Goal: Transaction & Acquisition: Purchase product/service

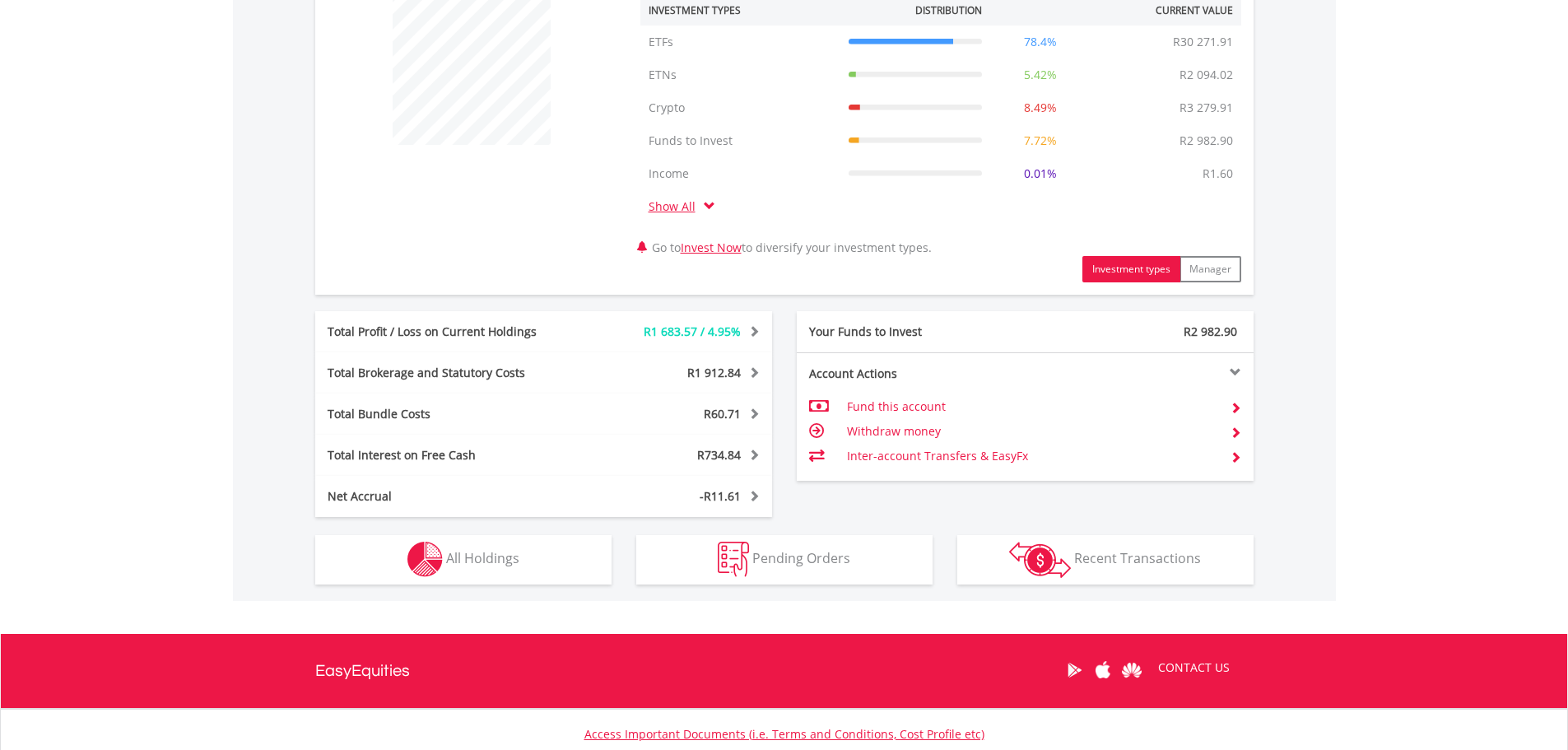
scroll to position [740, 0]
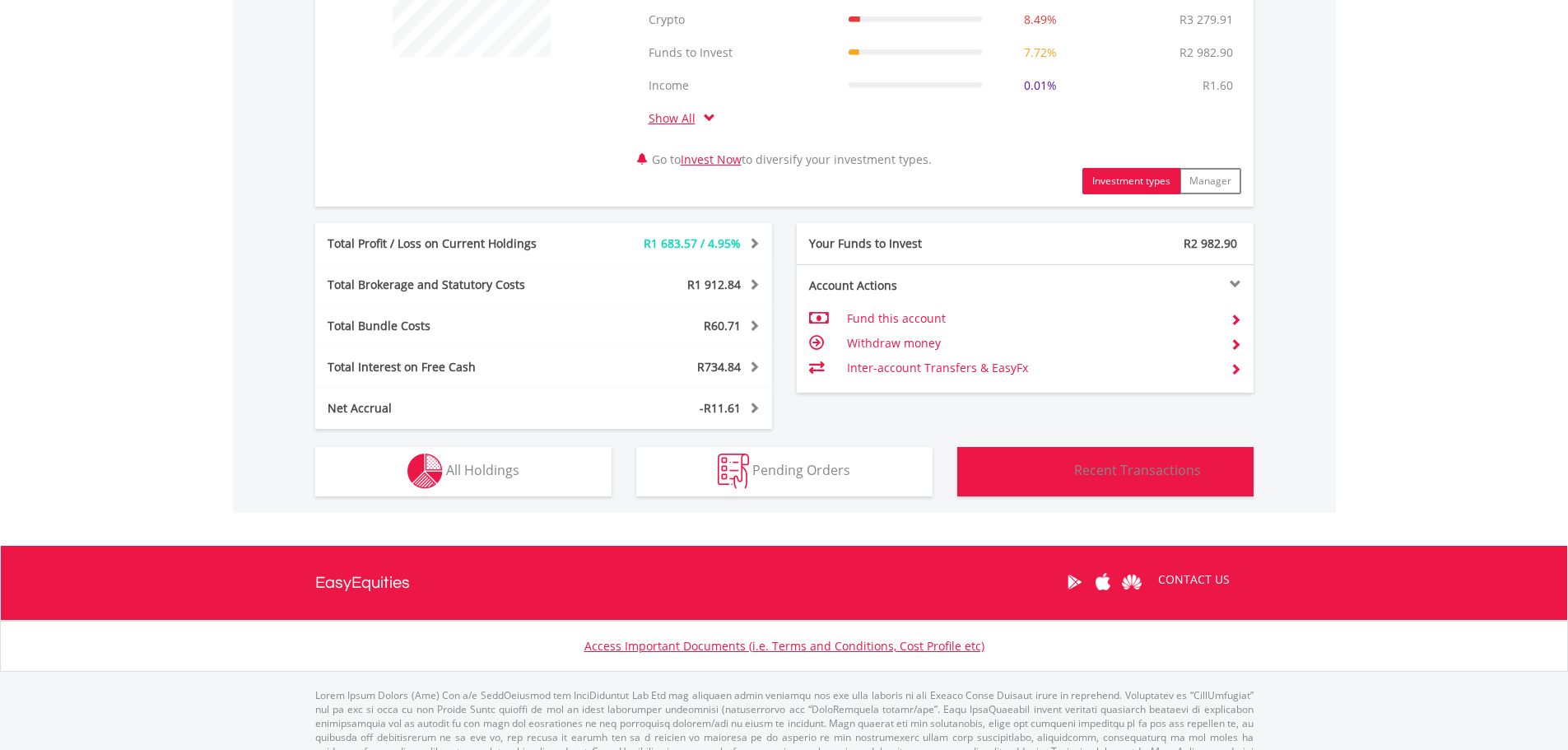
click at [999, 475] on button "Transactions Recent Transactions" at bounding box center [1105, 471] width 296 height 49
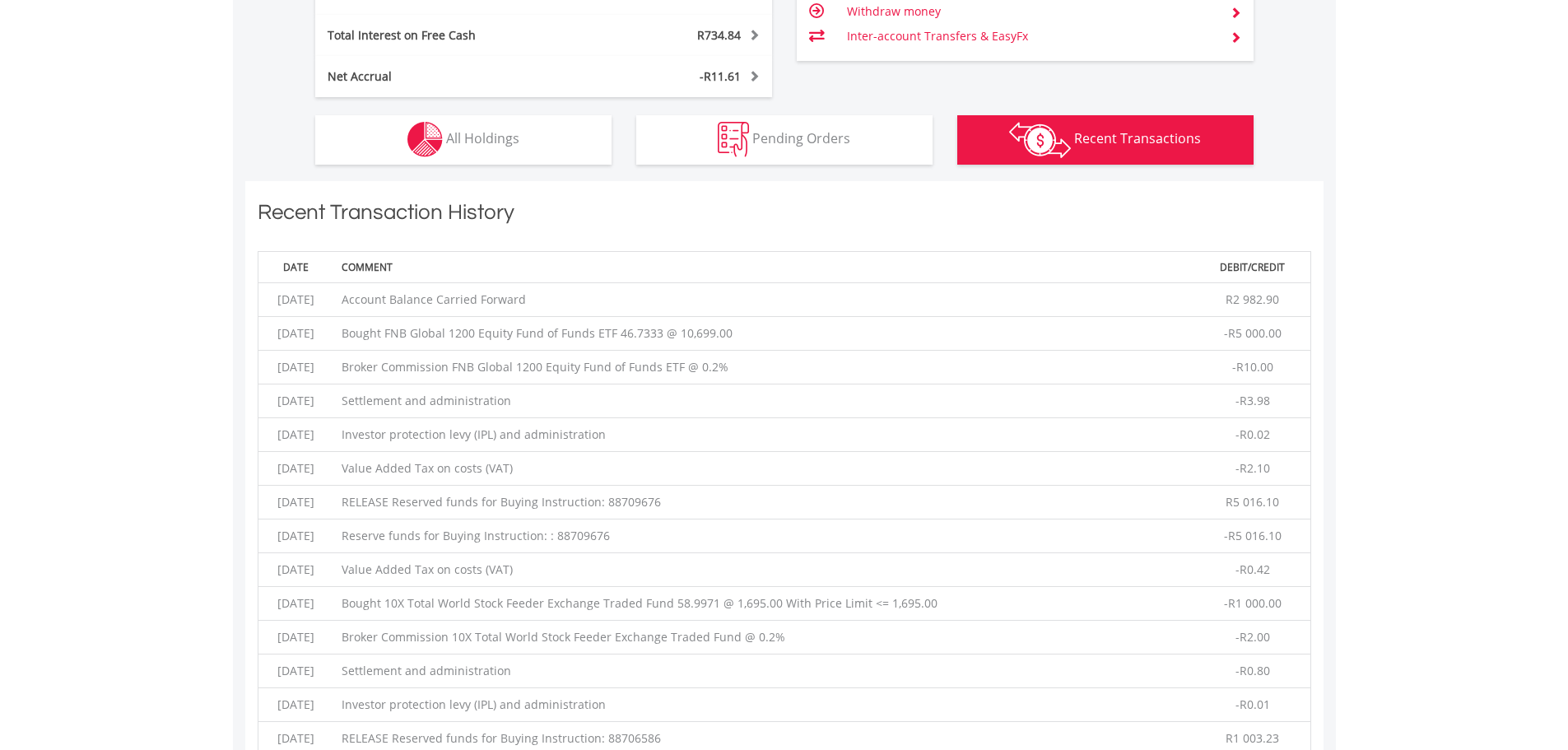
scroll to position [1253, 0]
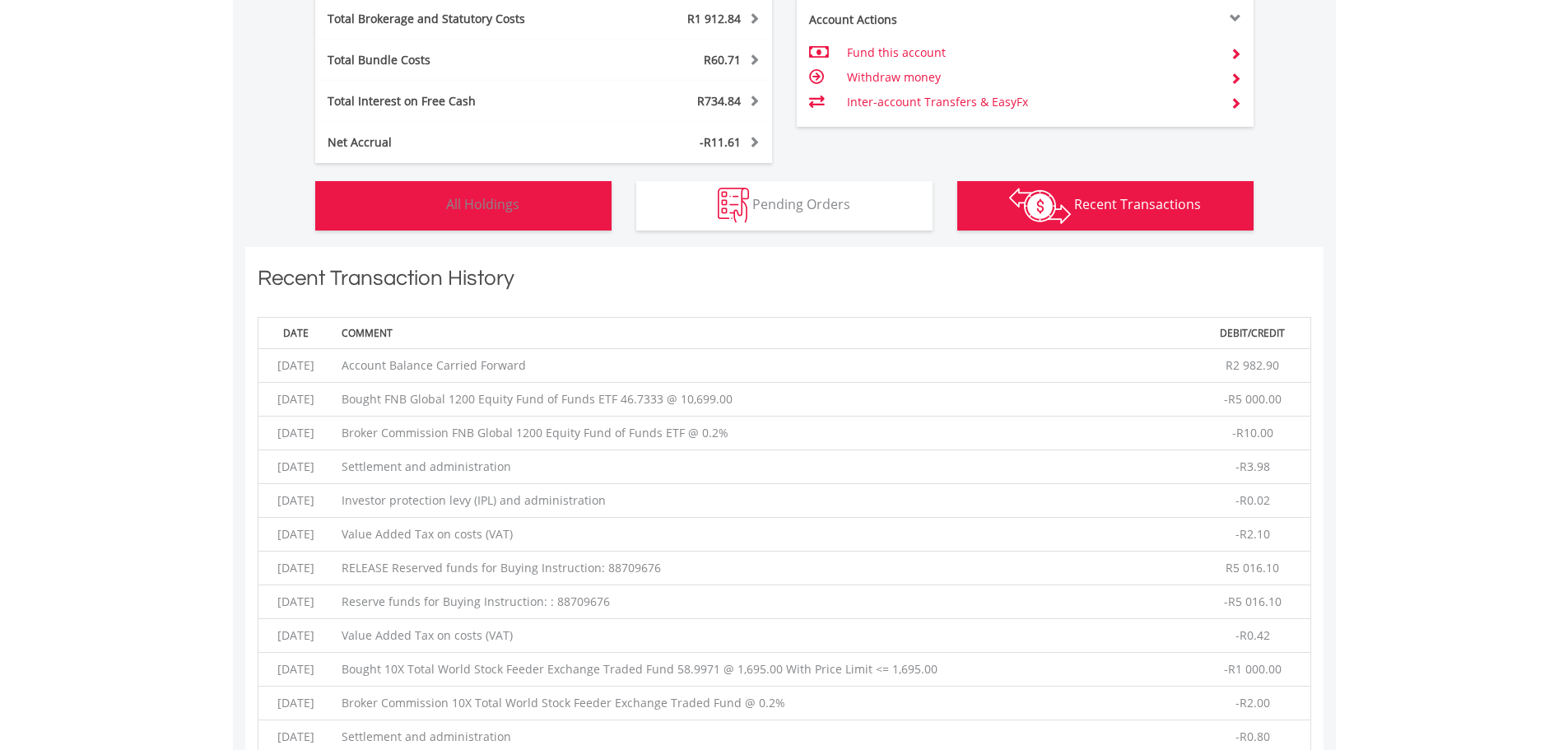
click at [491, 206] on span "All Holdings" at bounding box center [483, 203] width 73 height 18
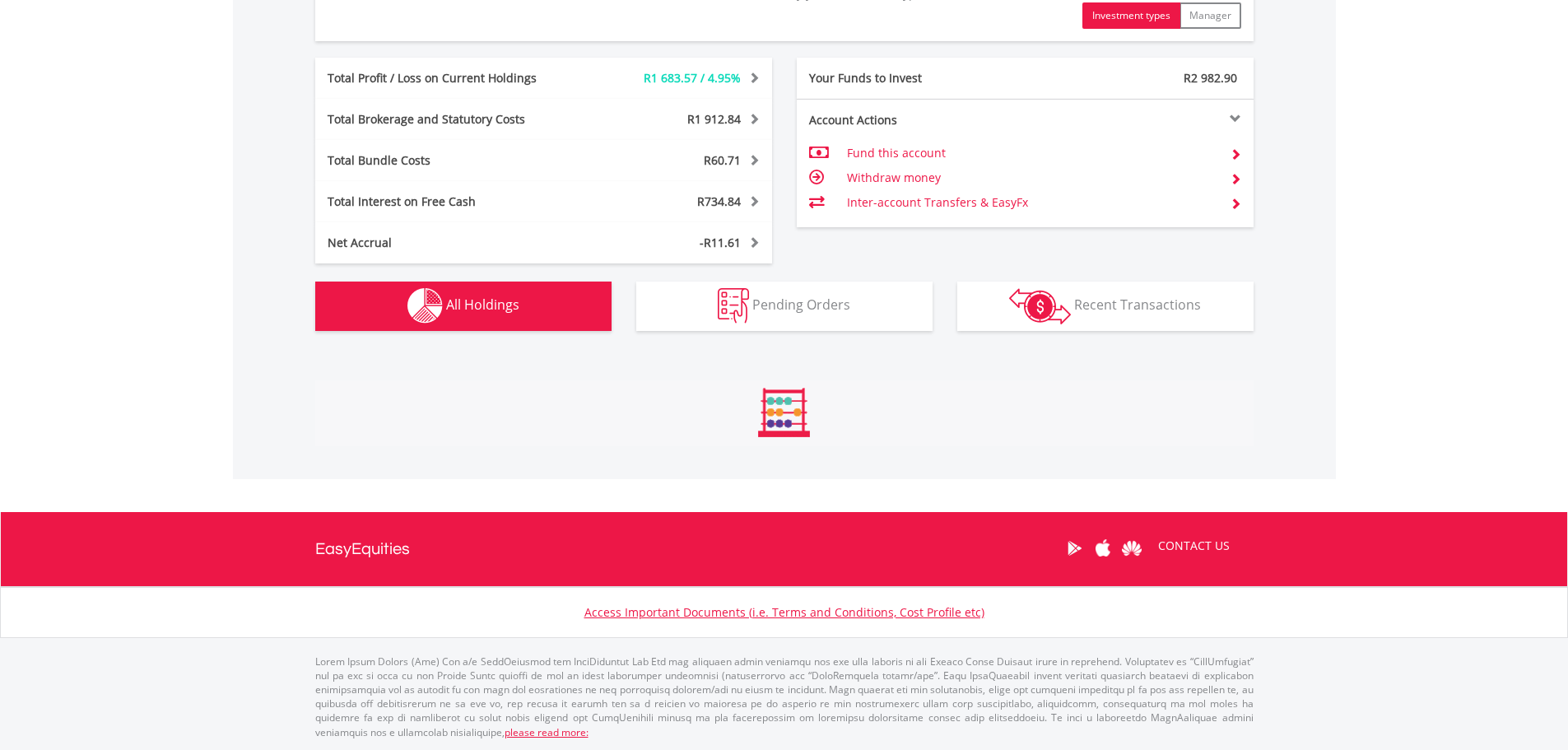
scroll to position [1286, 0]
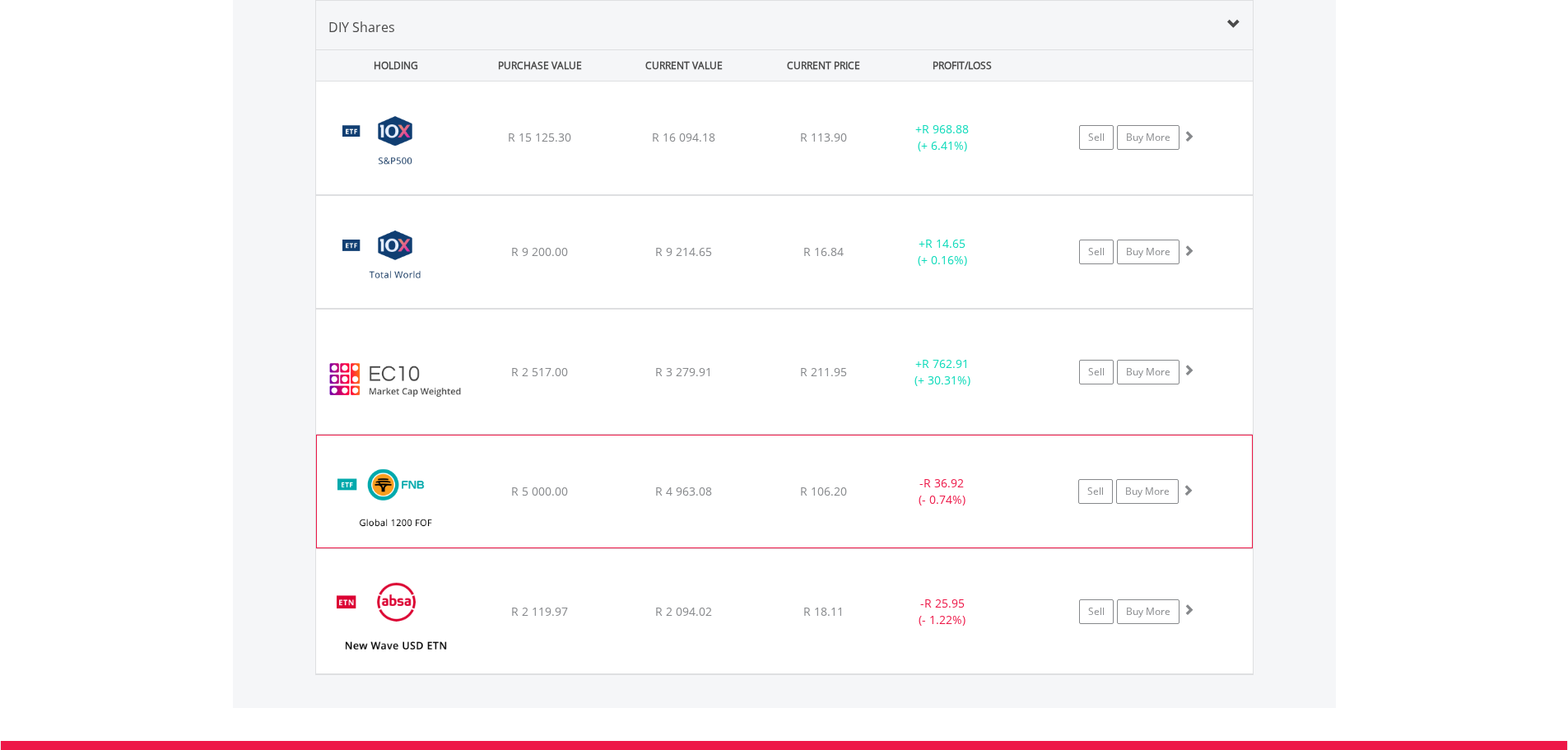
click at [422, 488] on img at bounding box center [395, 499] width 142 height 88
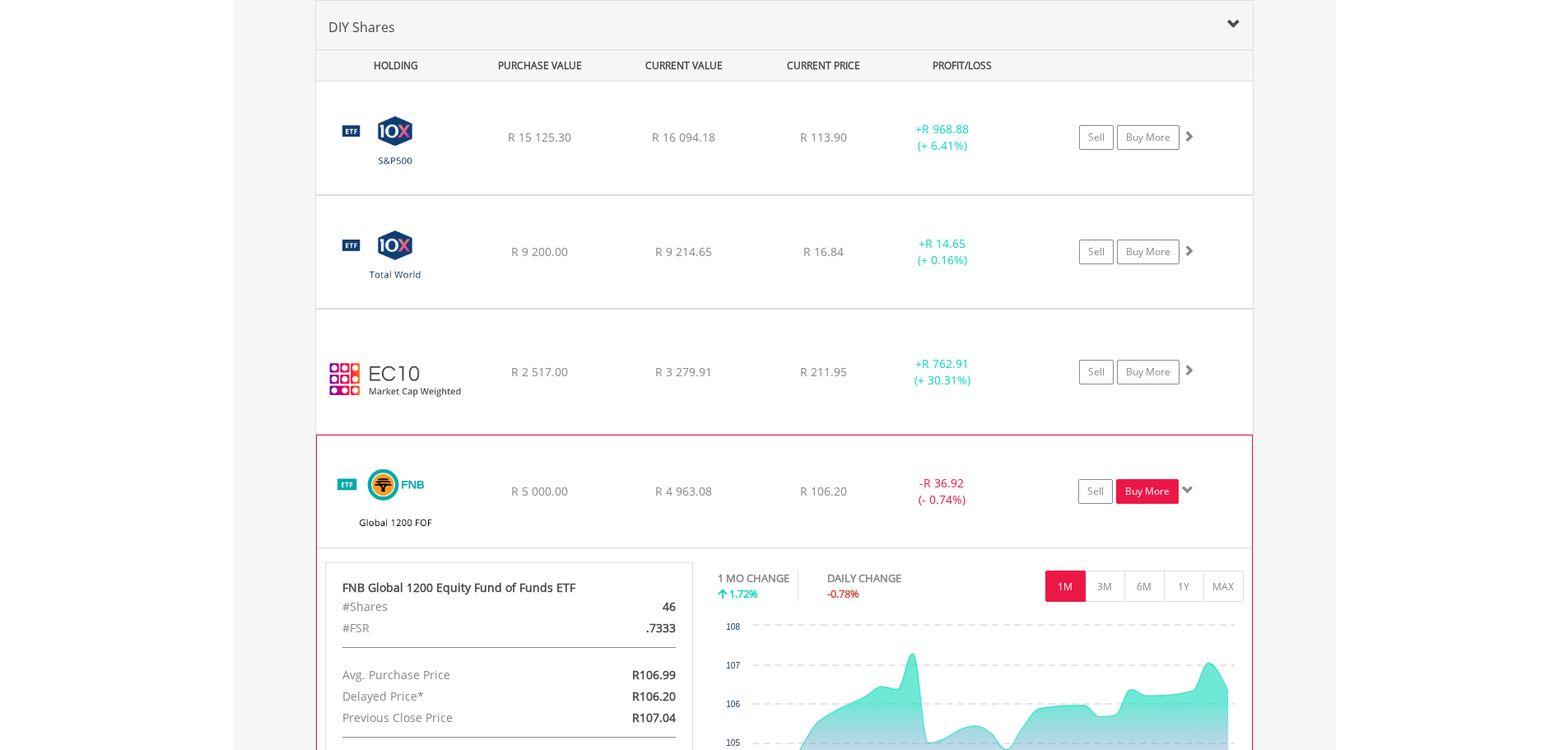
click at [1144, 487] on link "Buy More" at bounding box center [1148, 492] width 63 height 25
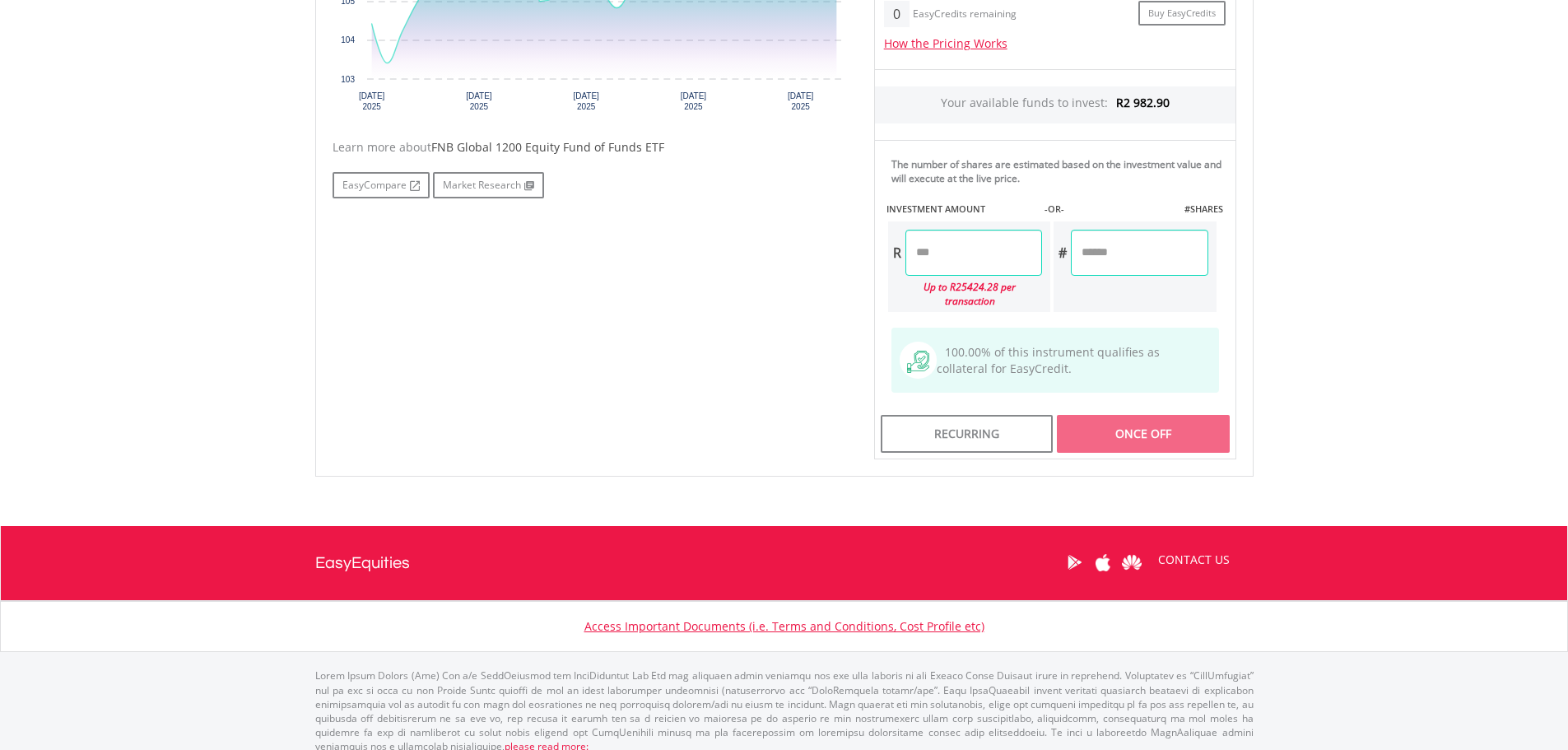
scroll to position [710, 0]
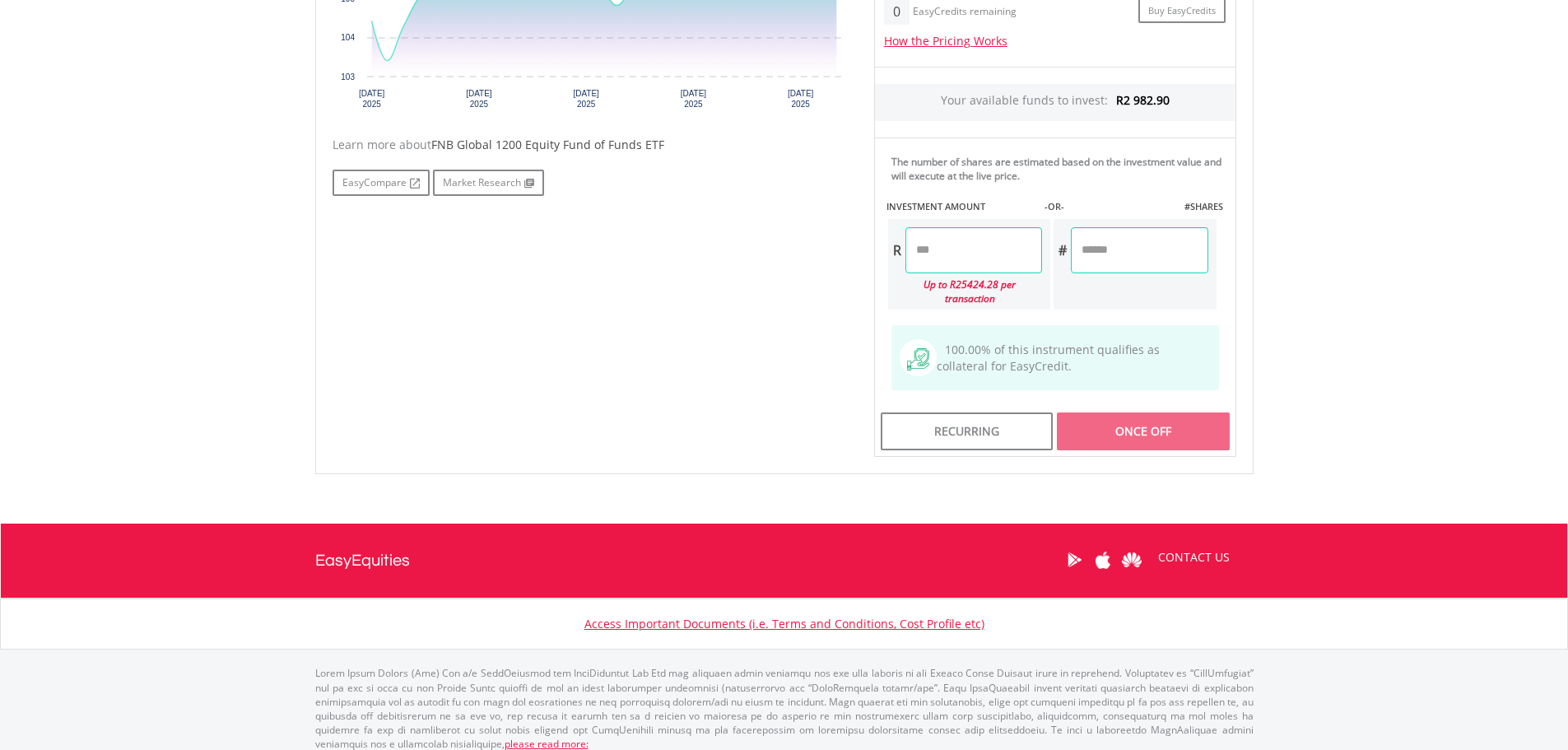
click at [1009, 262] on input "number" at bounding box center [974, 251] width 137 height 46
click at [1254, 264] on div "﻿ FNB Global 1200 Equity Fund of Funds ETF FNB Global 1200 Equity Fund of Funds…" at bounding box center [784, 69] width 963 height 842
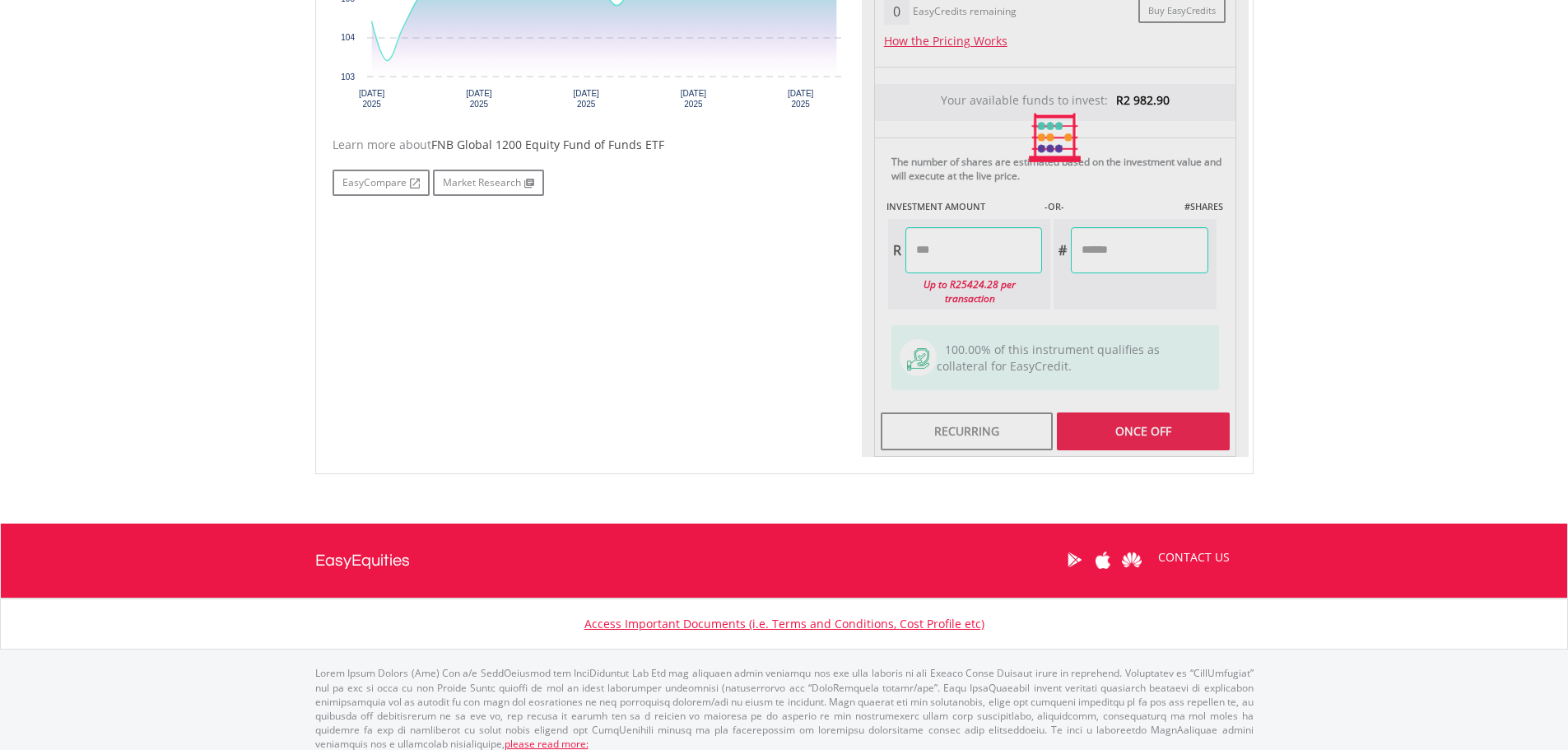
type input "*******"
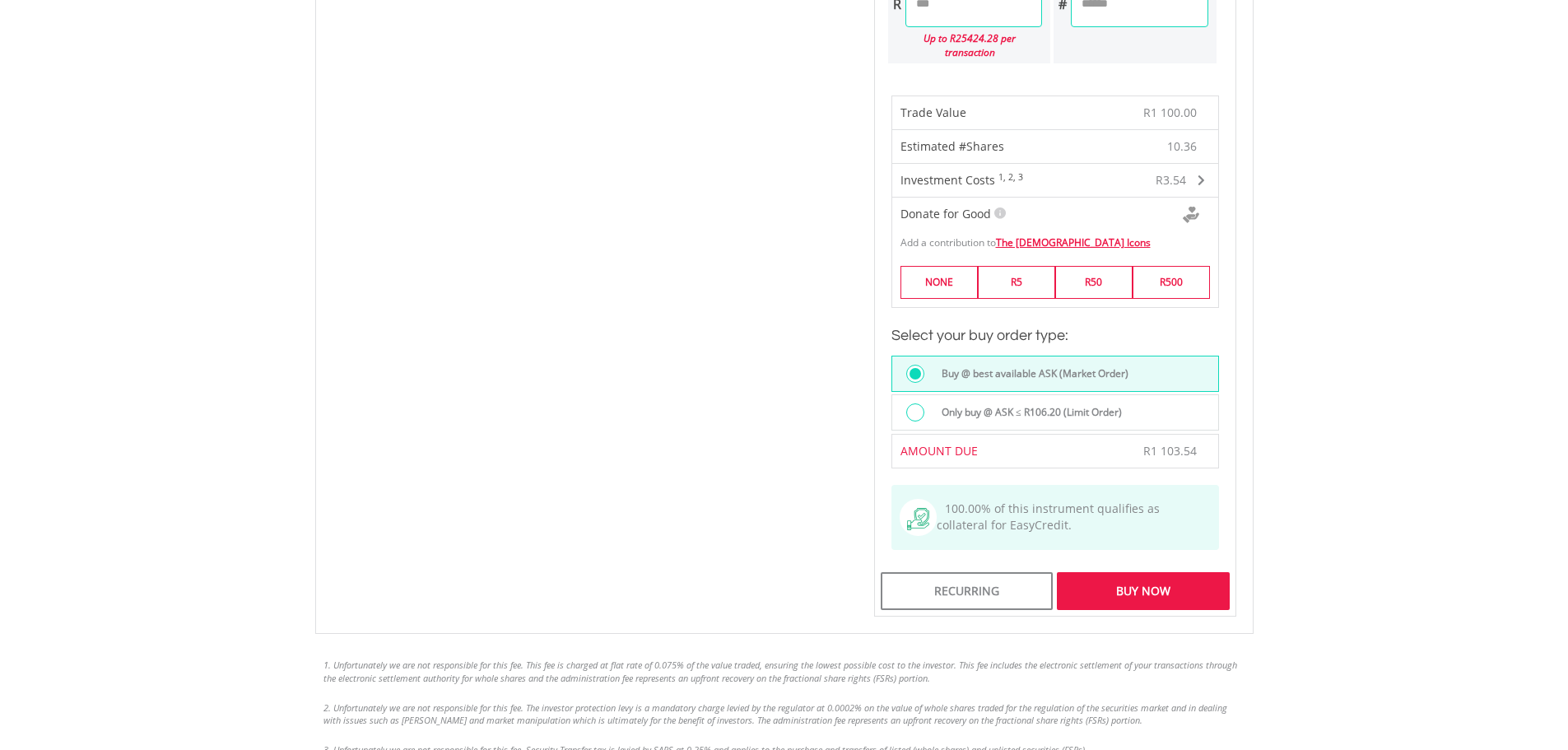
scroll to position [957, 0]
click at [977, 402] on label "Only buy @ ASK ≤ R106.20 (Limit Order)" at bounding box center [1026, 411] width 190 height 18
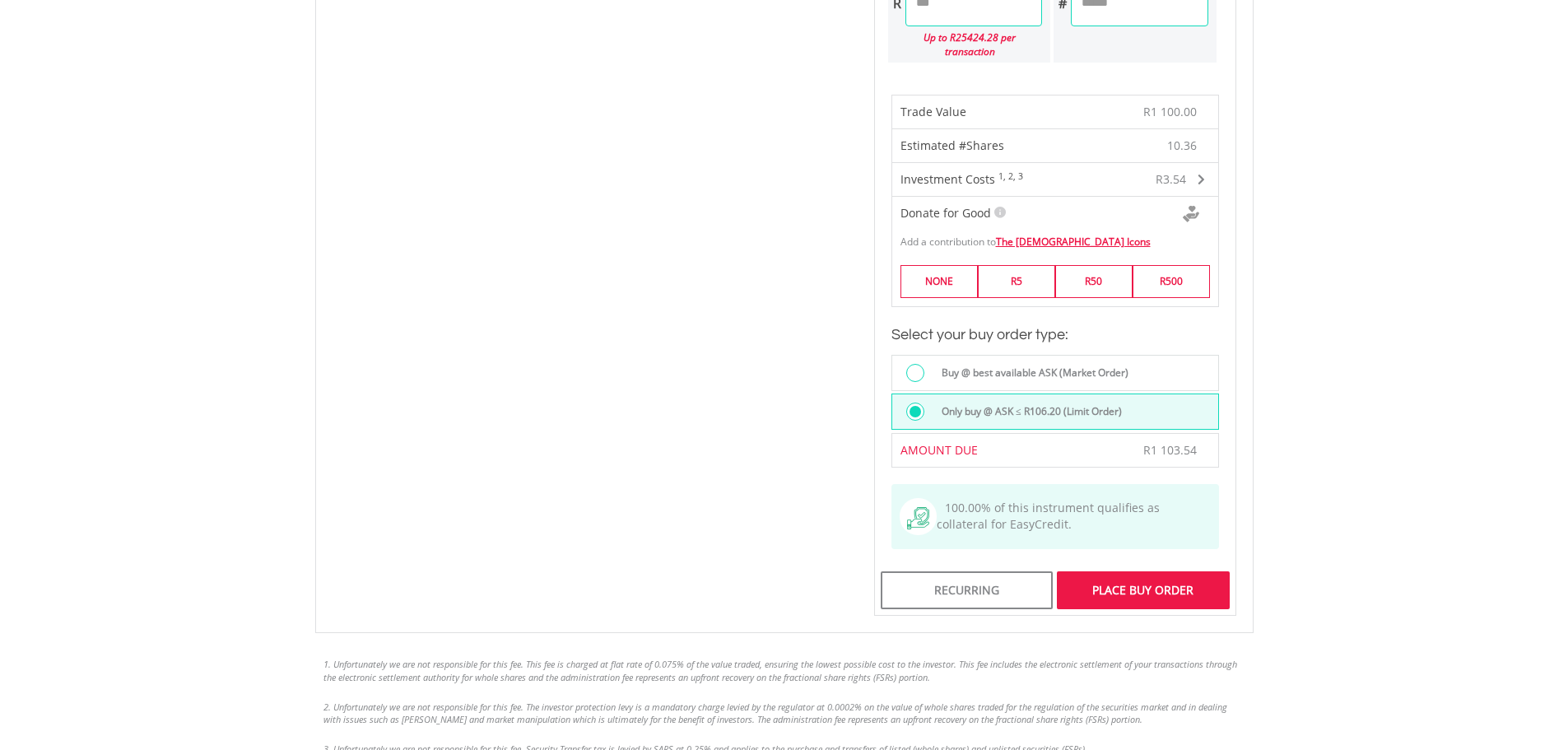
click at [1132, 579] on div "Place Buy Order" at bounding box center [1143, 590] width 172 height 38
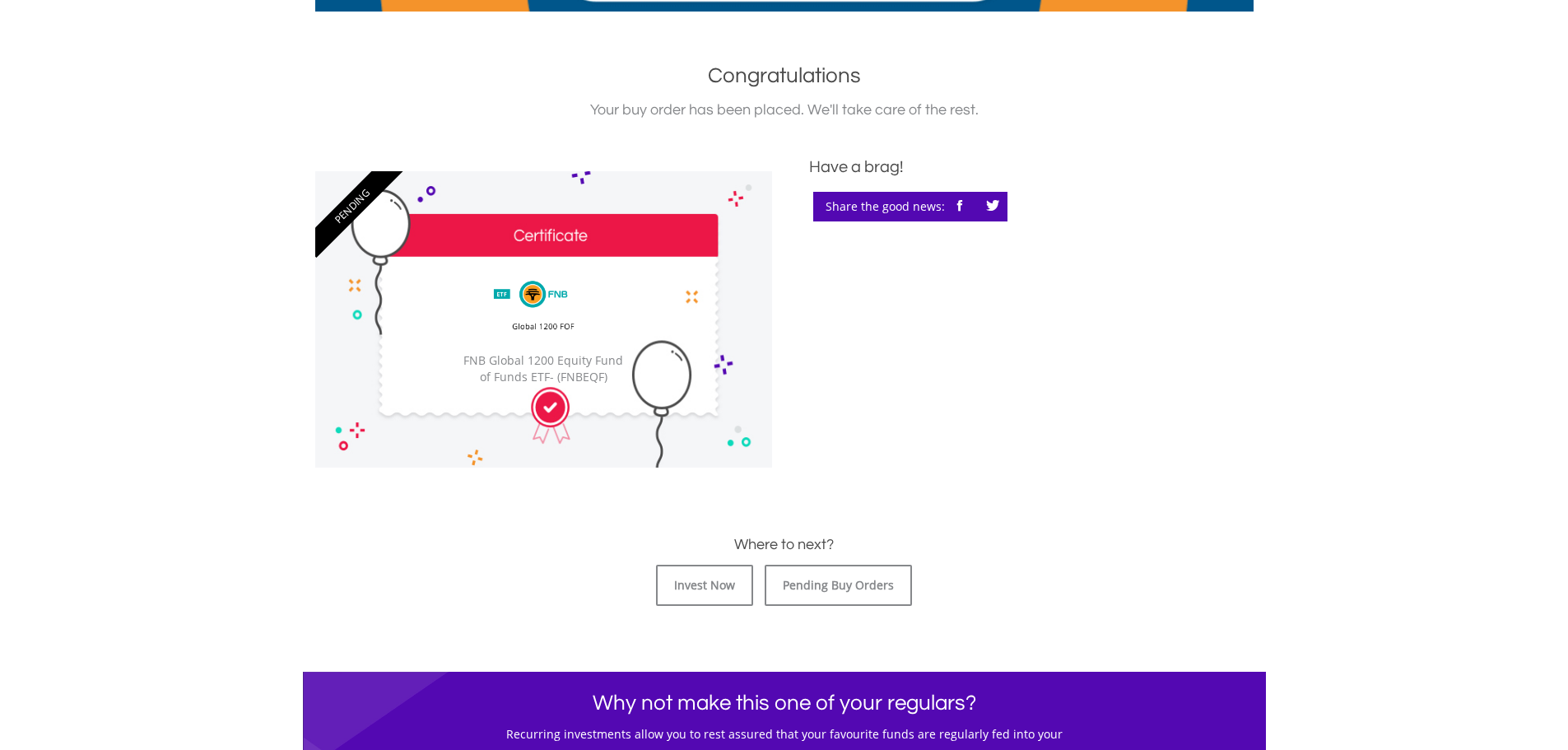
scroll to position [412, 0]
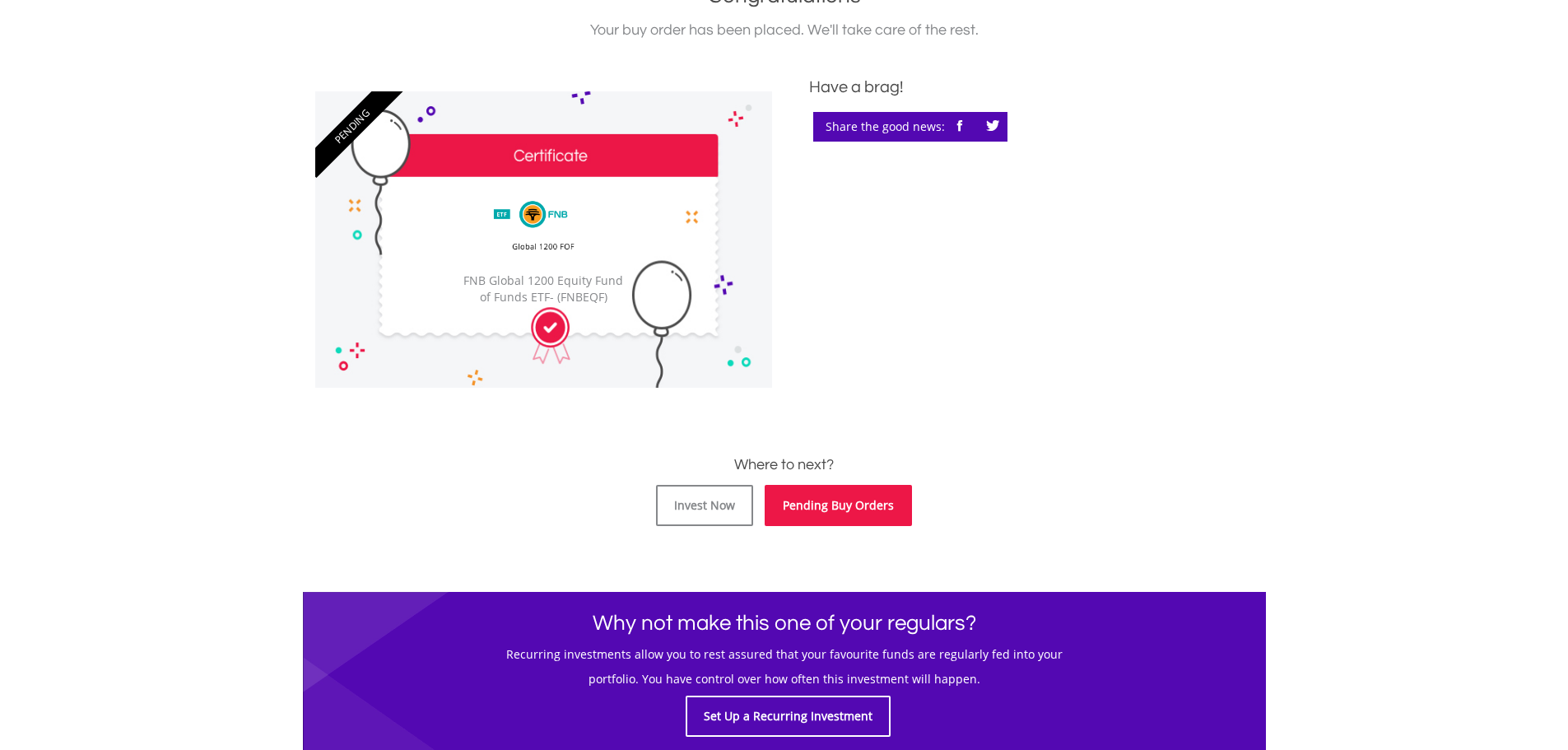
click at [821, 515] on link "Pending Buy Orders" at bounding box center [838, 505] width 148 height 41
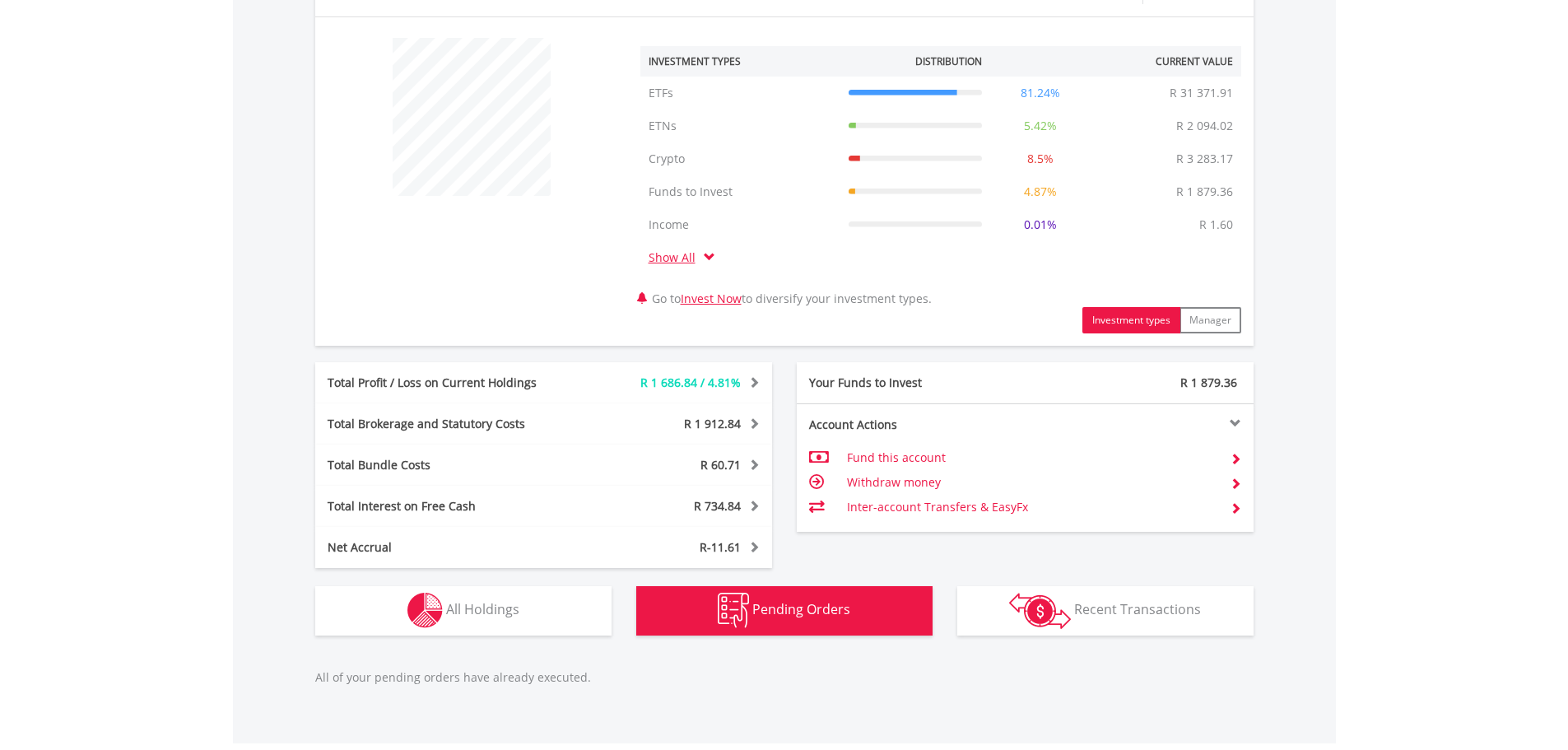
scroll to position [740, 0]
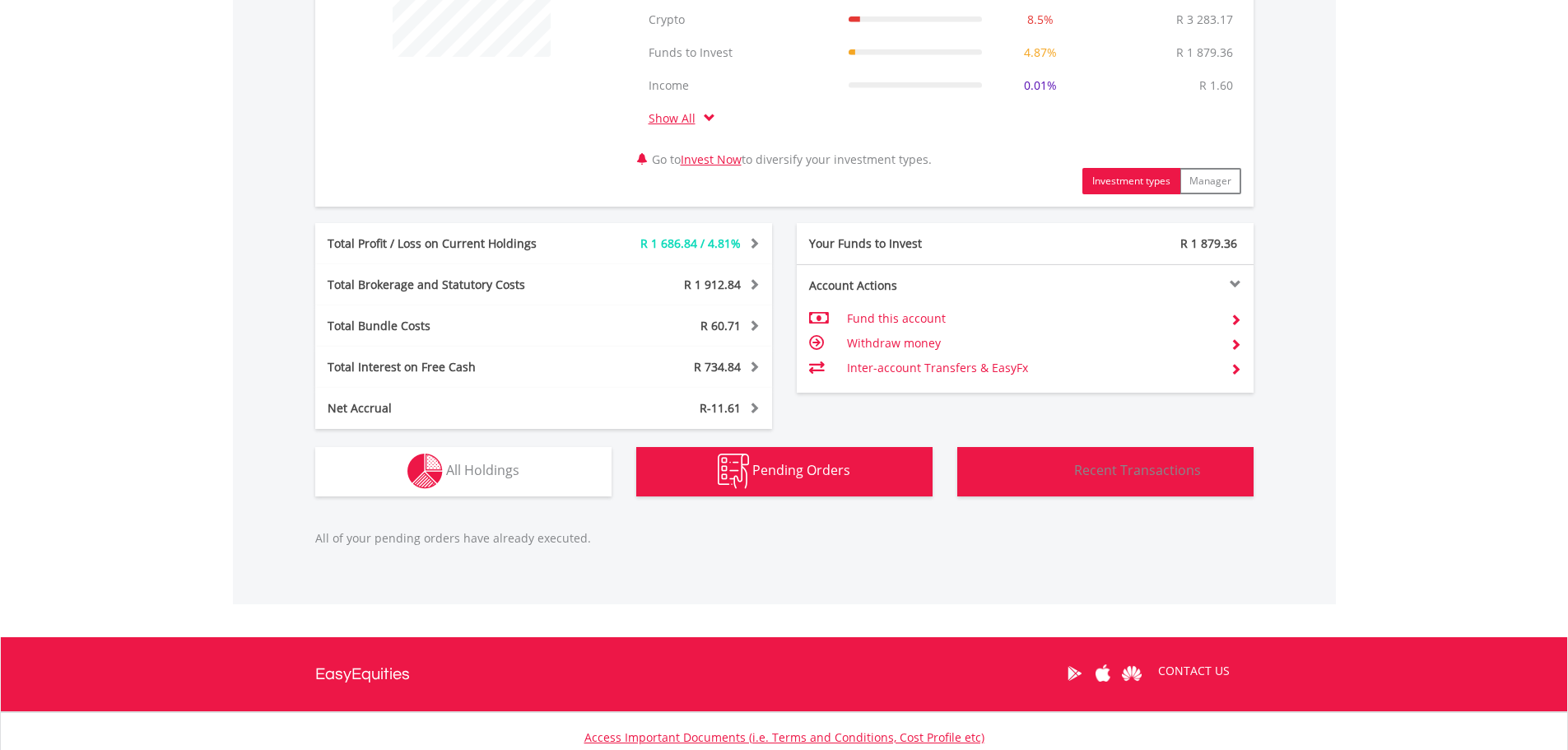
click at [1104, 481] on button "Transactions Recent Transactions" at bounding box center [1105, 471] width 296 height 49
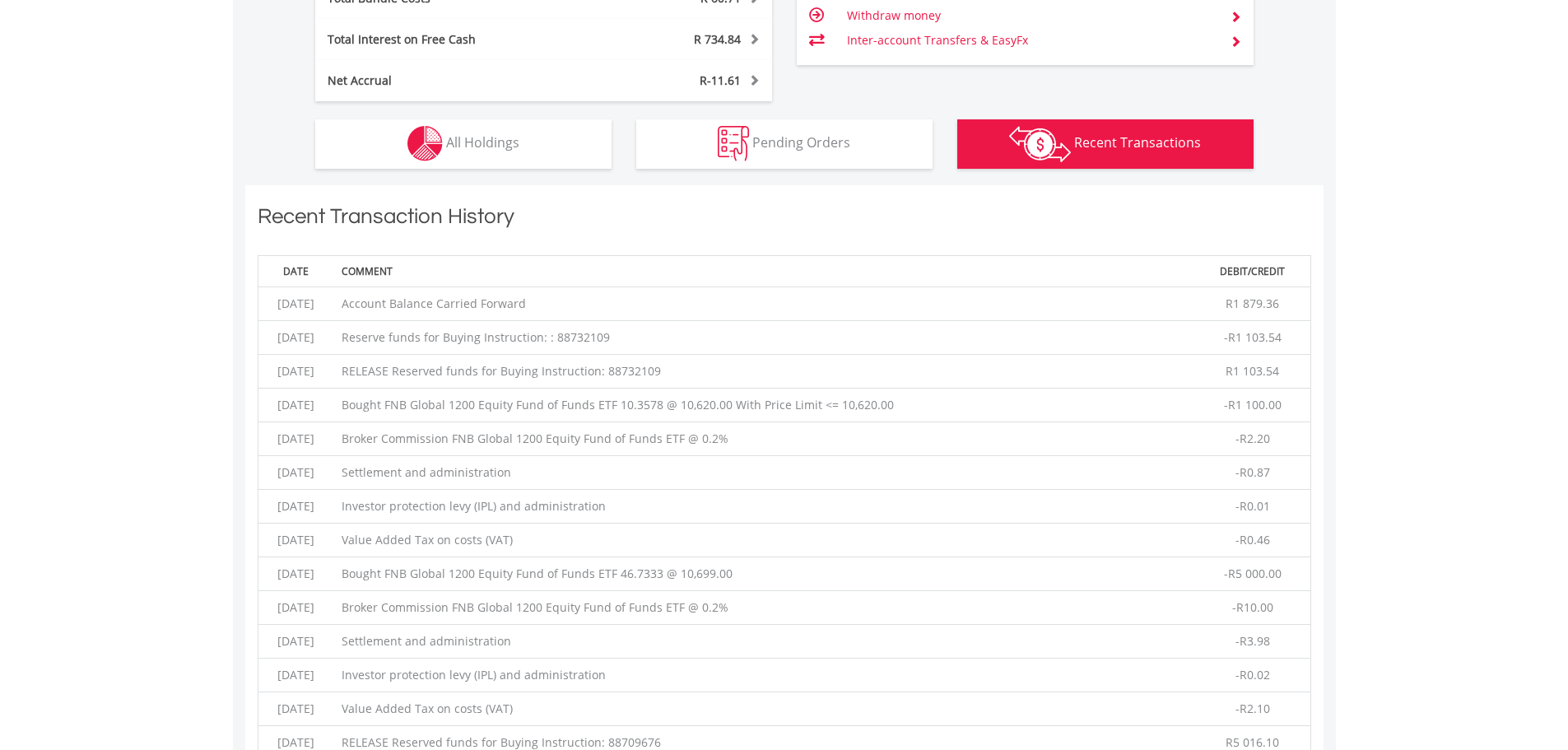
scroll to position [1253, 0]
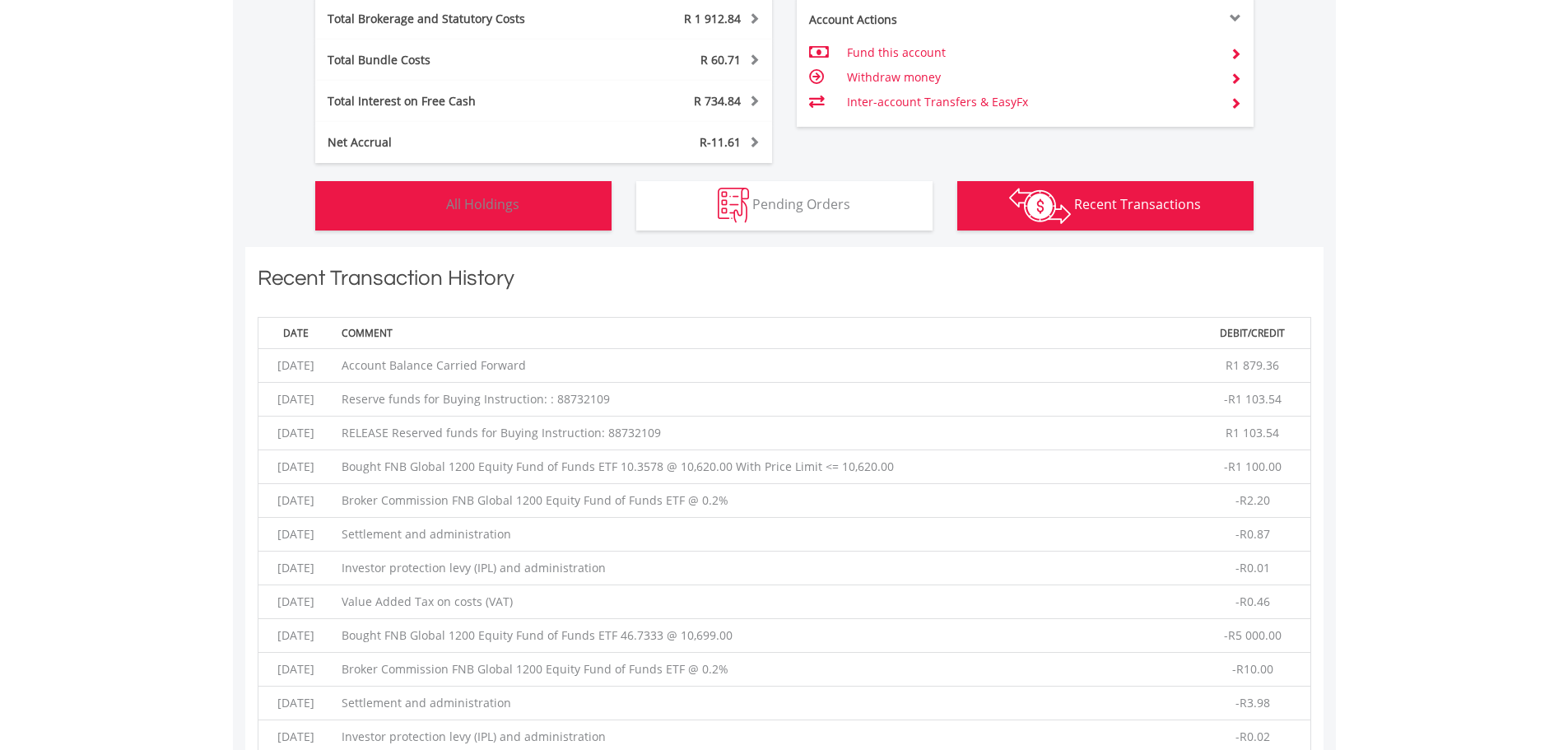
click at [493, 200] on span "All Holdings" at bounding box center [483, 203] width 73 height 18
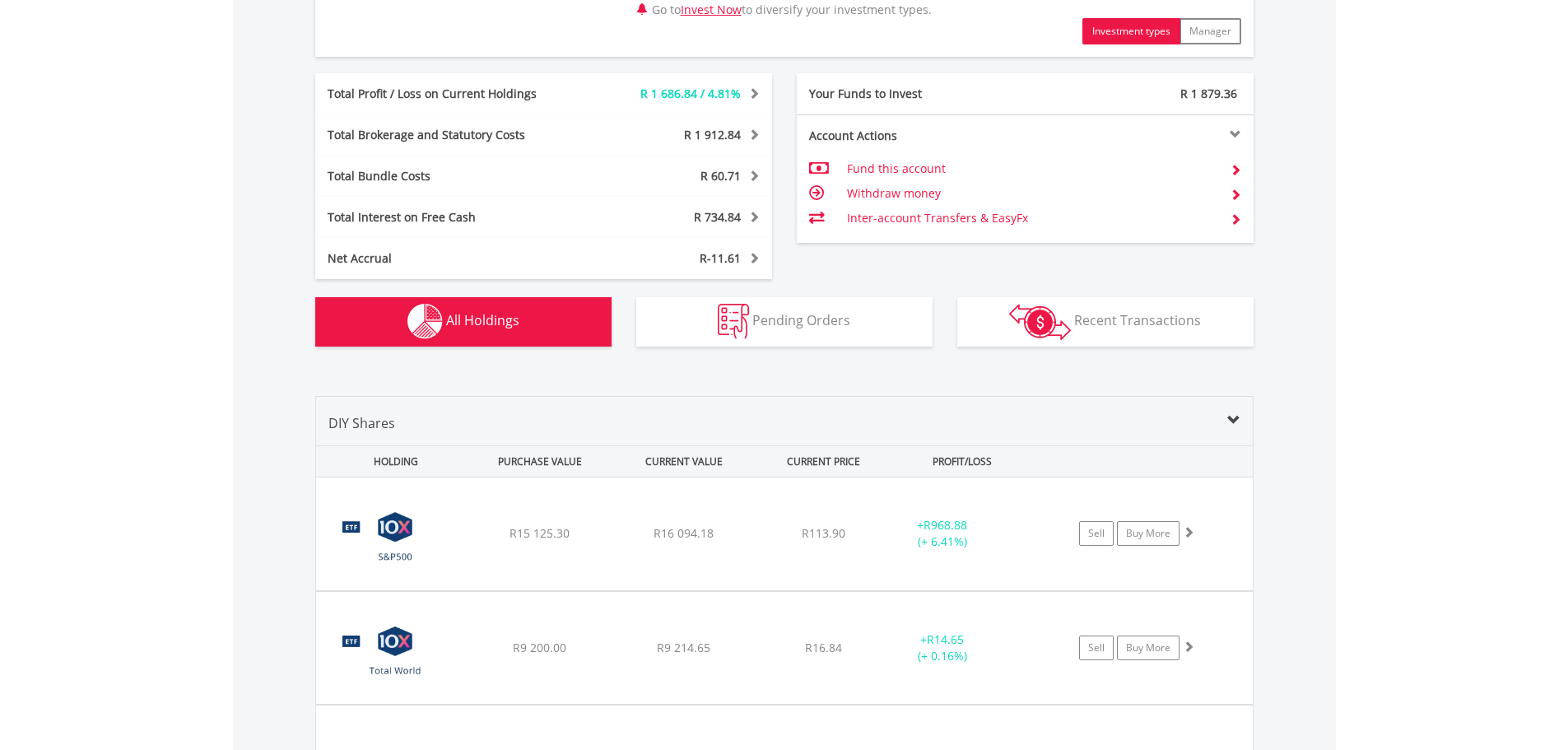
scroll to position [1286, 0]
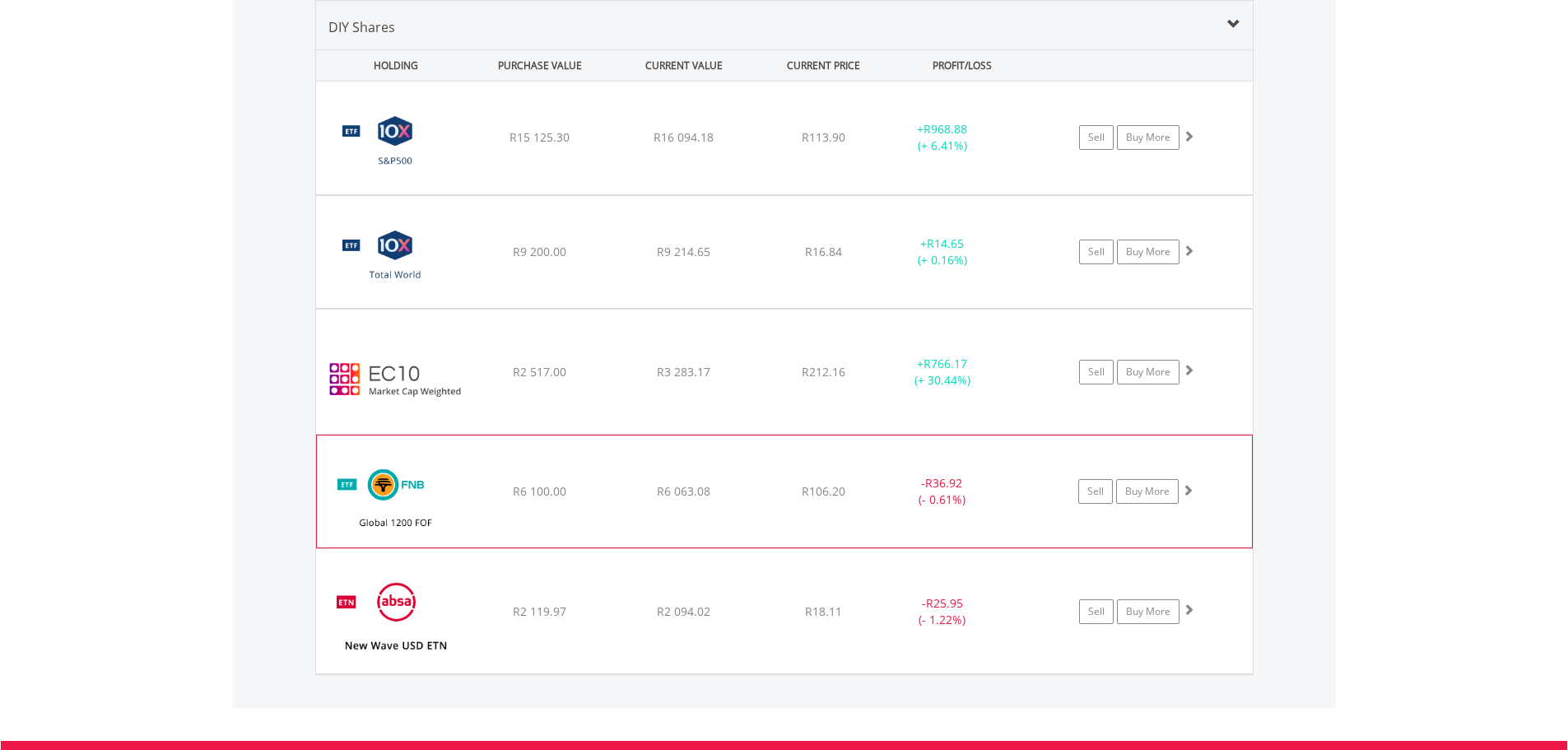
click at [415, 479] on img at bounding box center [395, 499] width 142 height 88
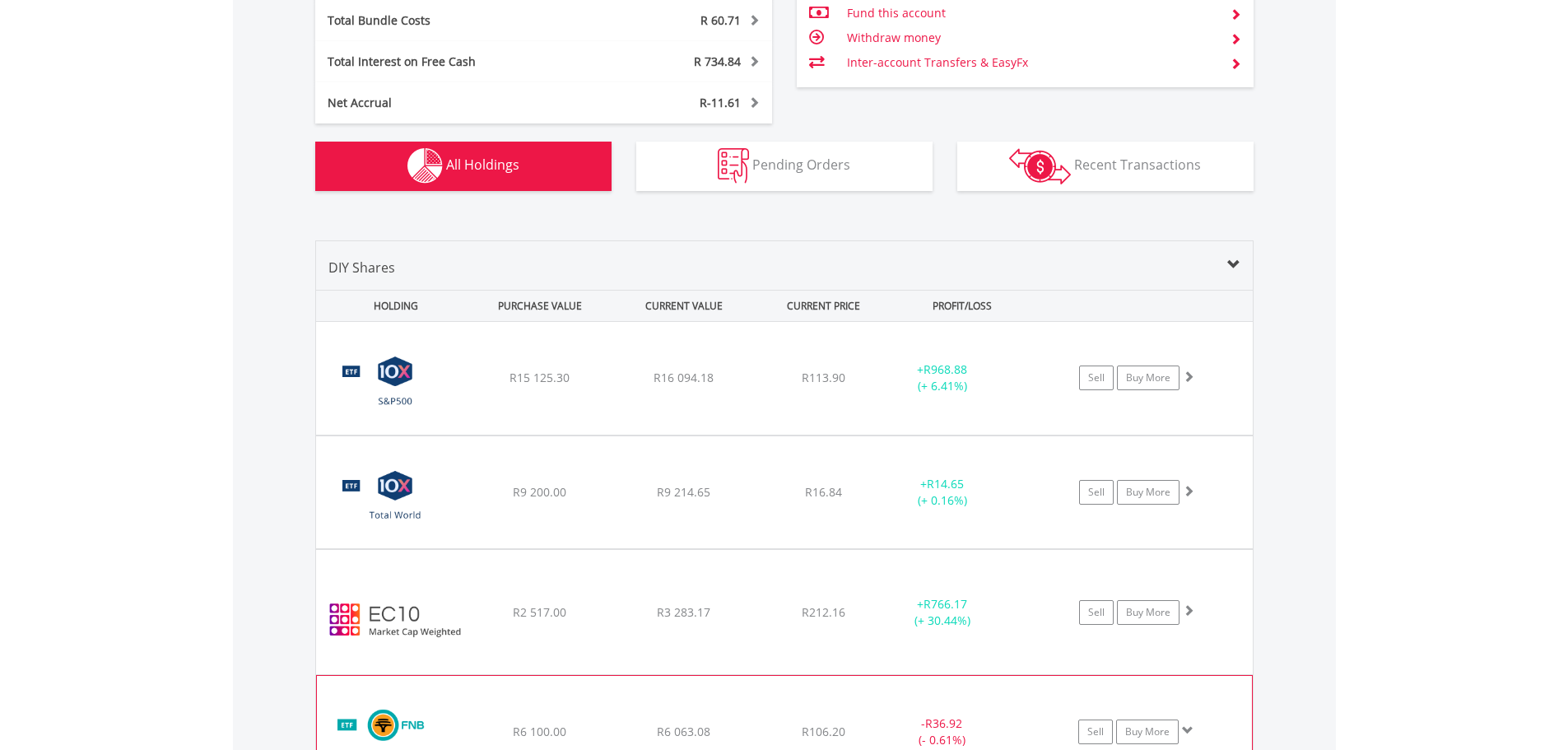
scroll to position [1204, 0]
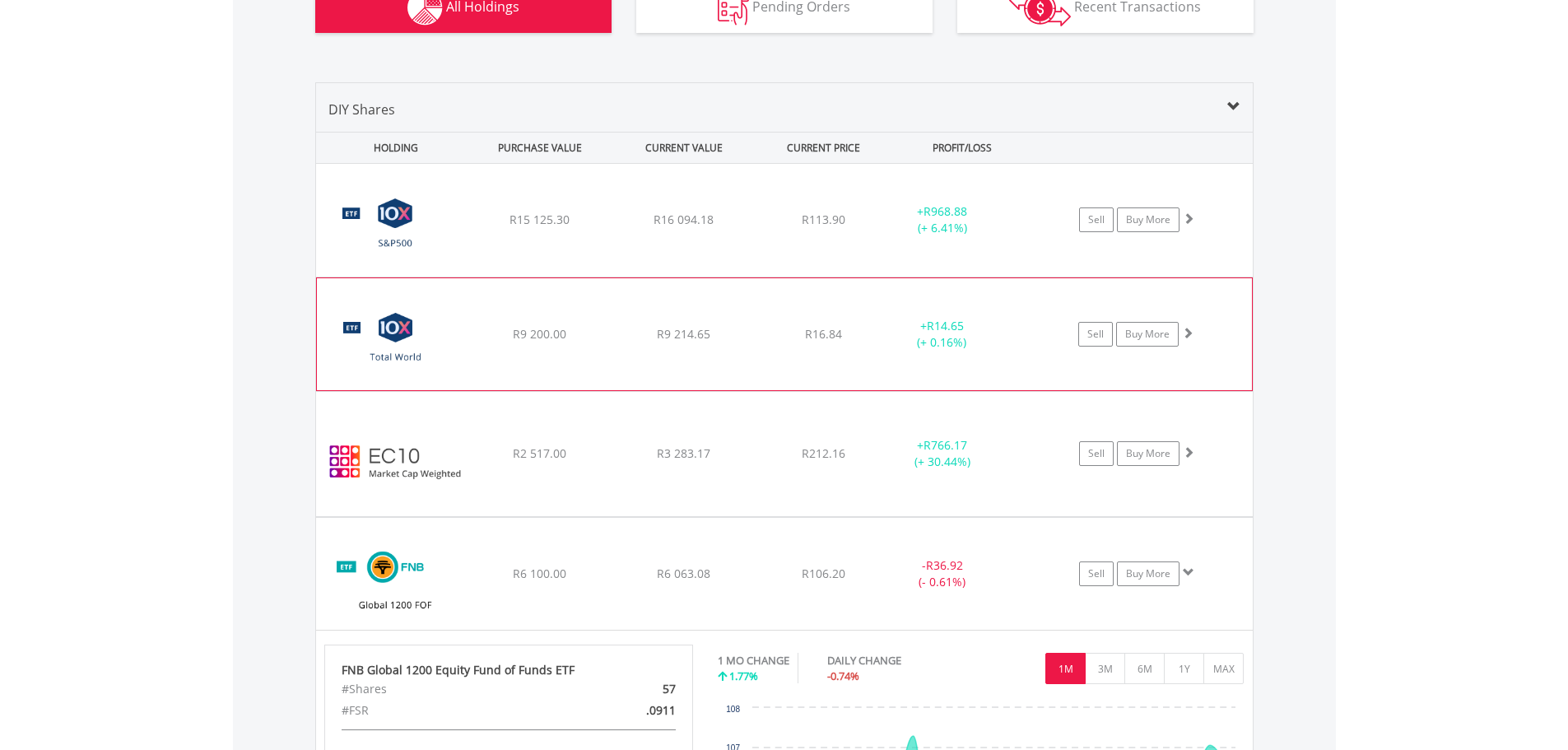
click at [453, 332] on img at bounding box center [395, 342] width 142 height 88
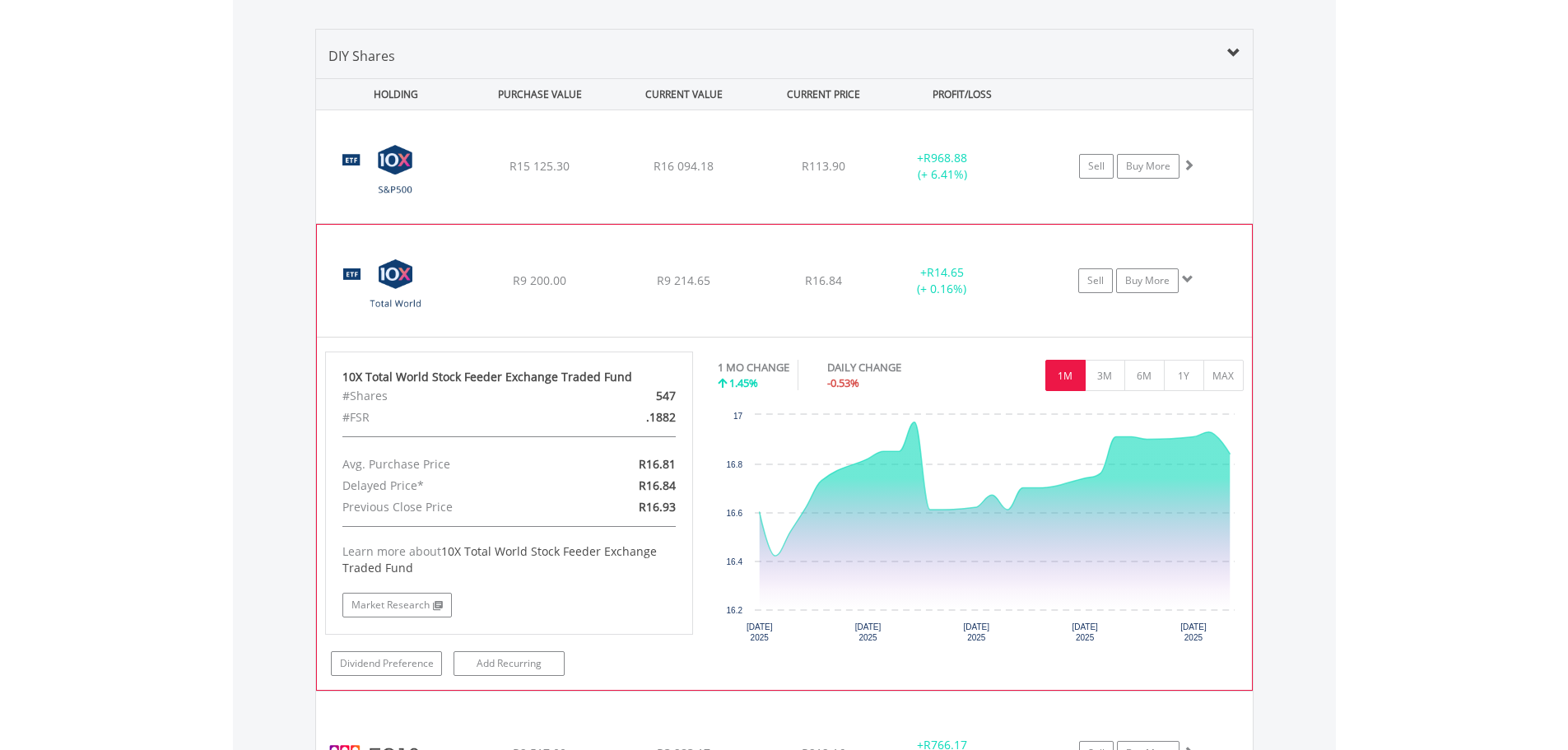
scroll to position [1286, 0]
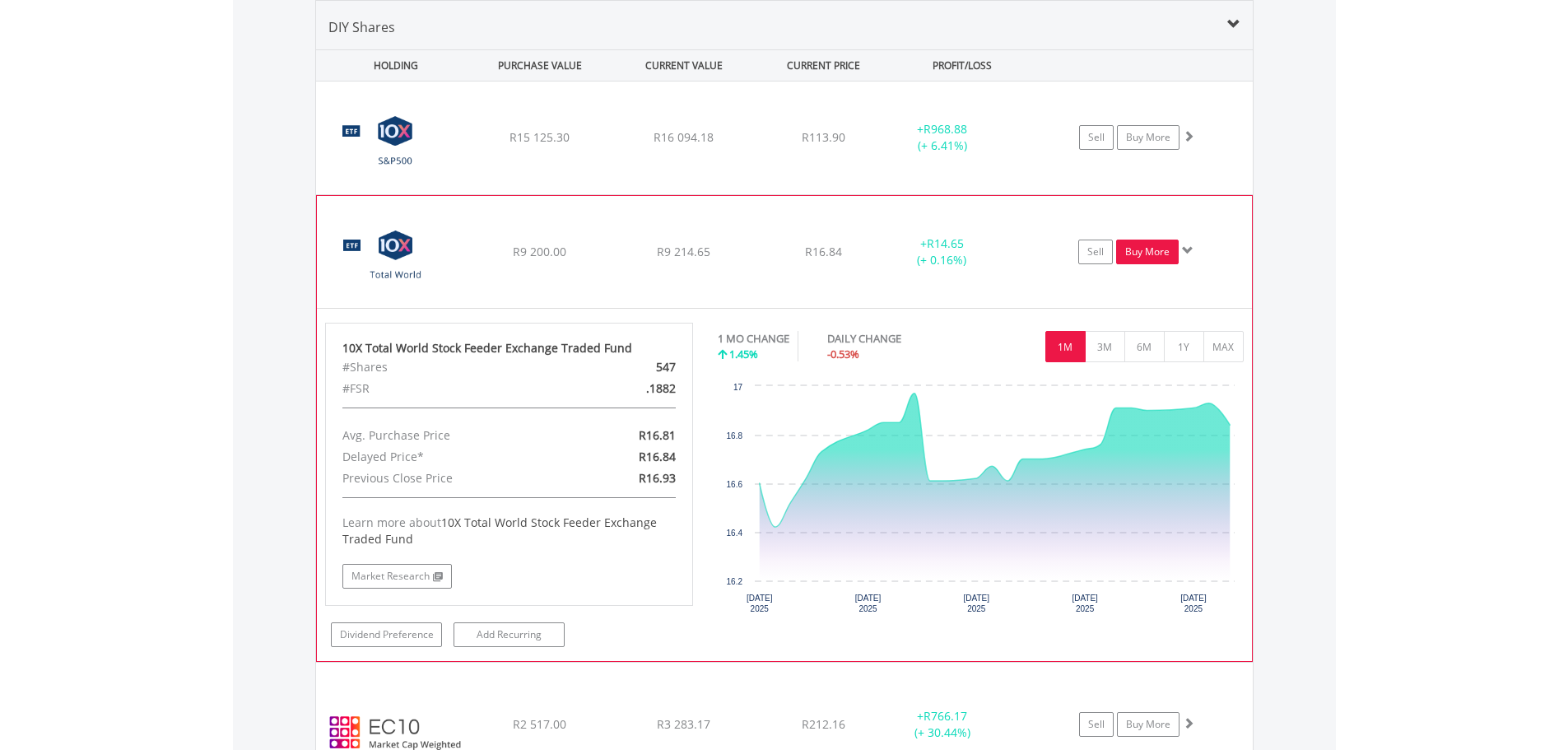
click at [1144, 259] on link "Buy More" at bounding box center [1148, 252] width 63 height 25
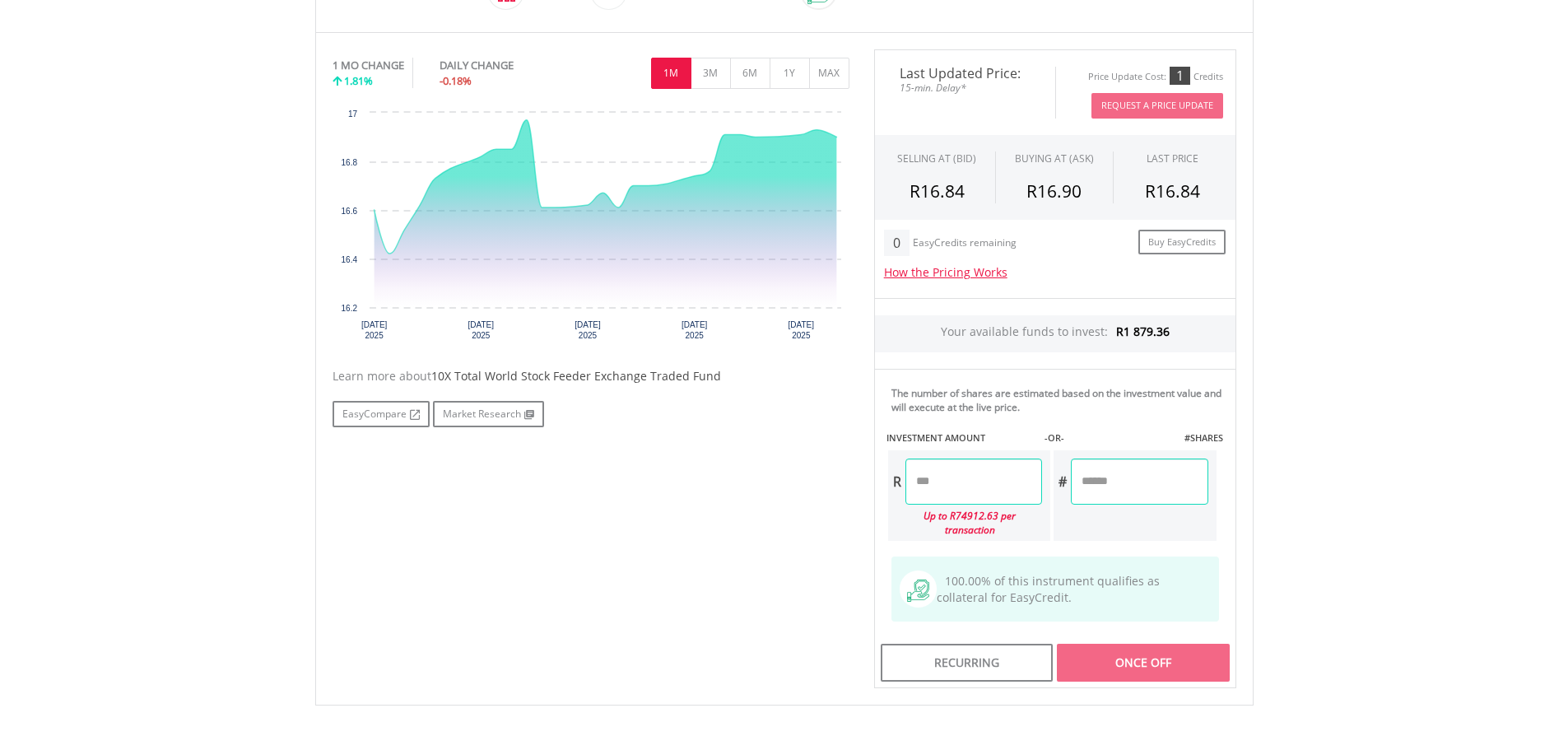
scroll to position [658, 0]
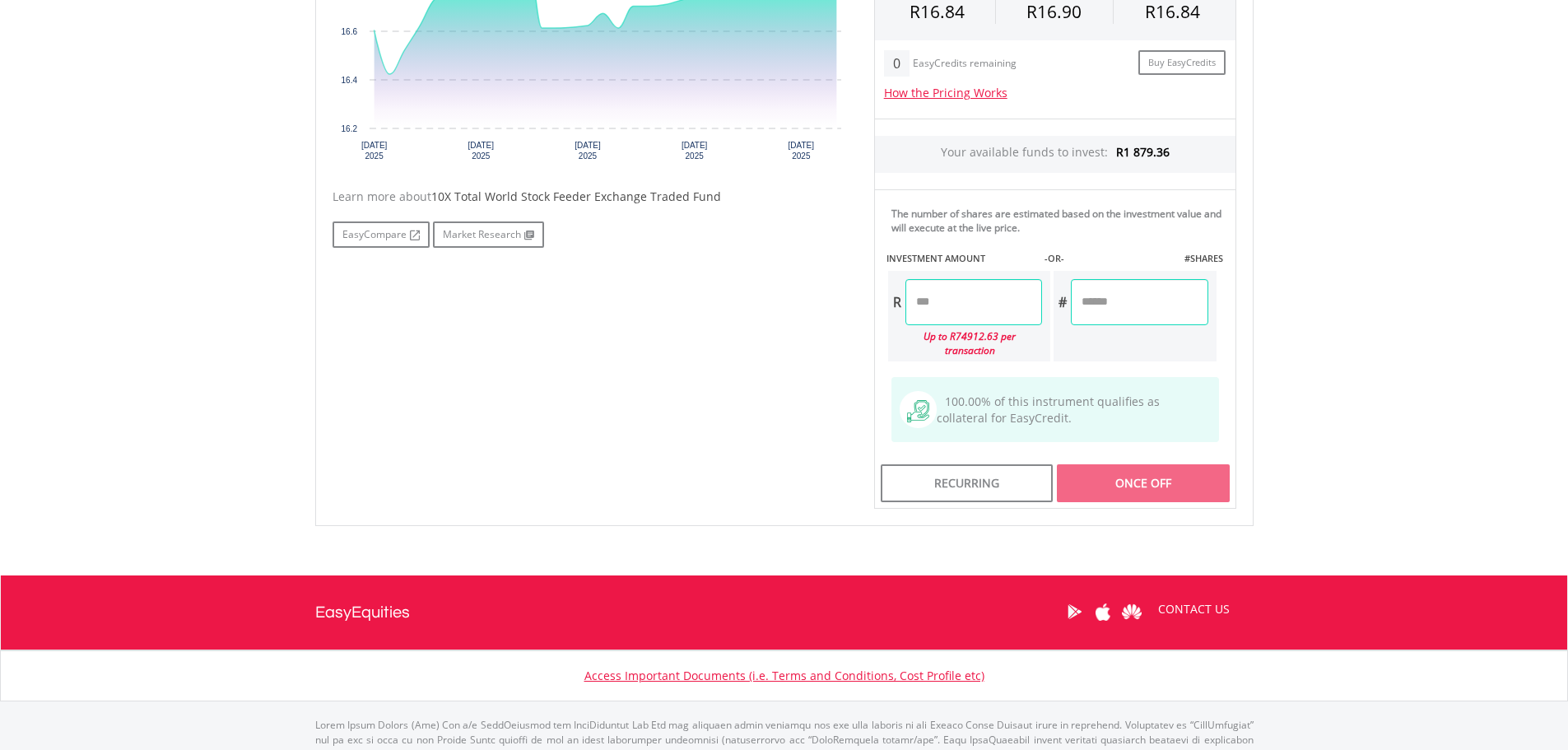
click at [965, 312] on input "number" at bounding box center [974, 302] width 137 height 46
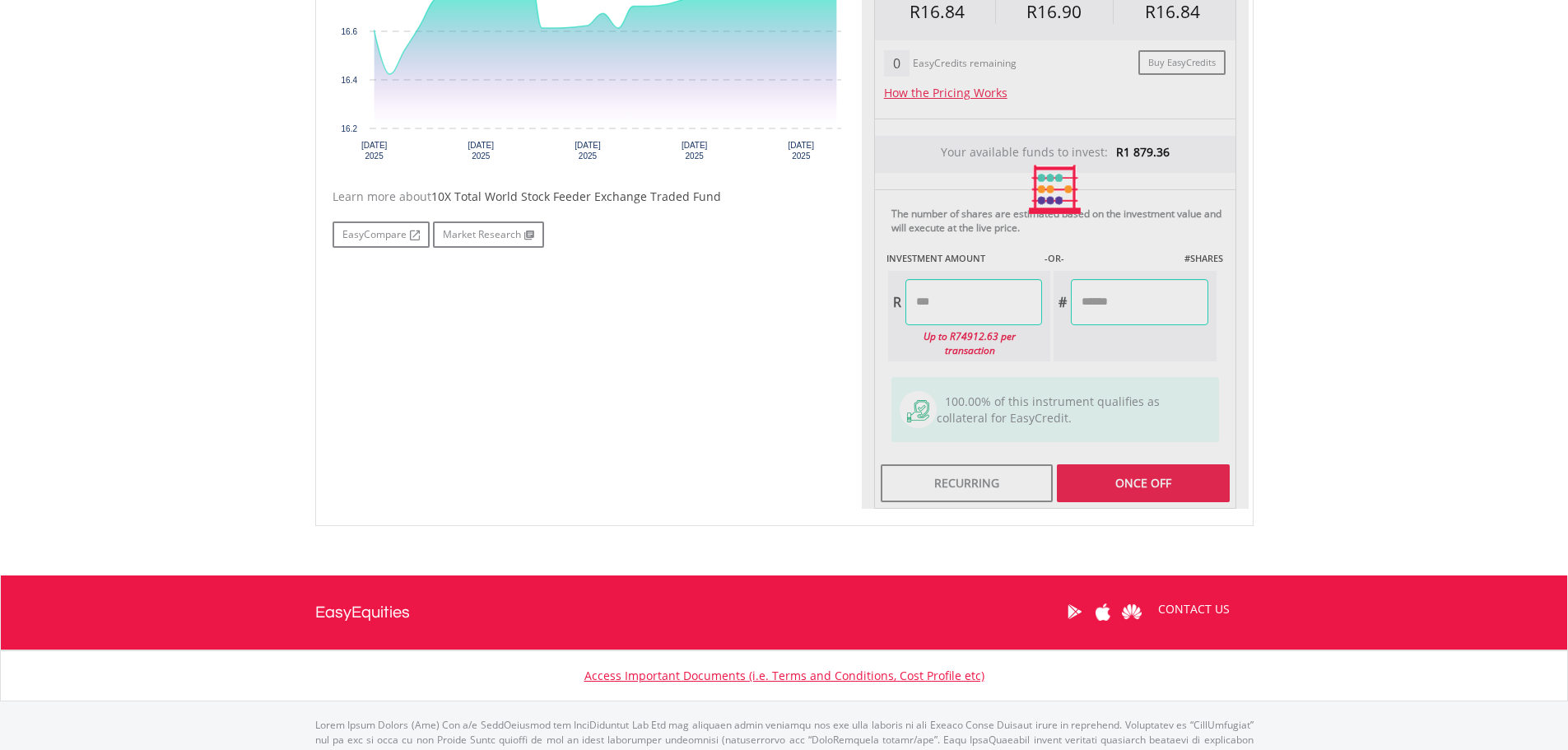
type input "*******"
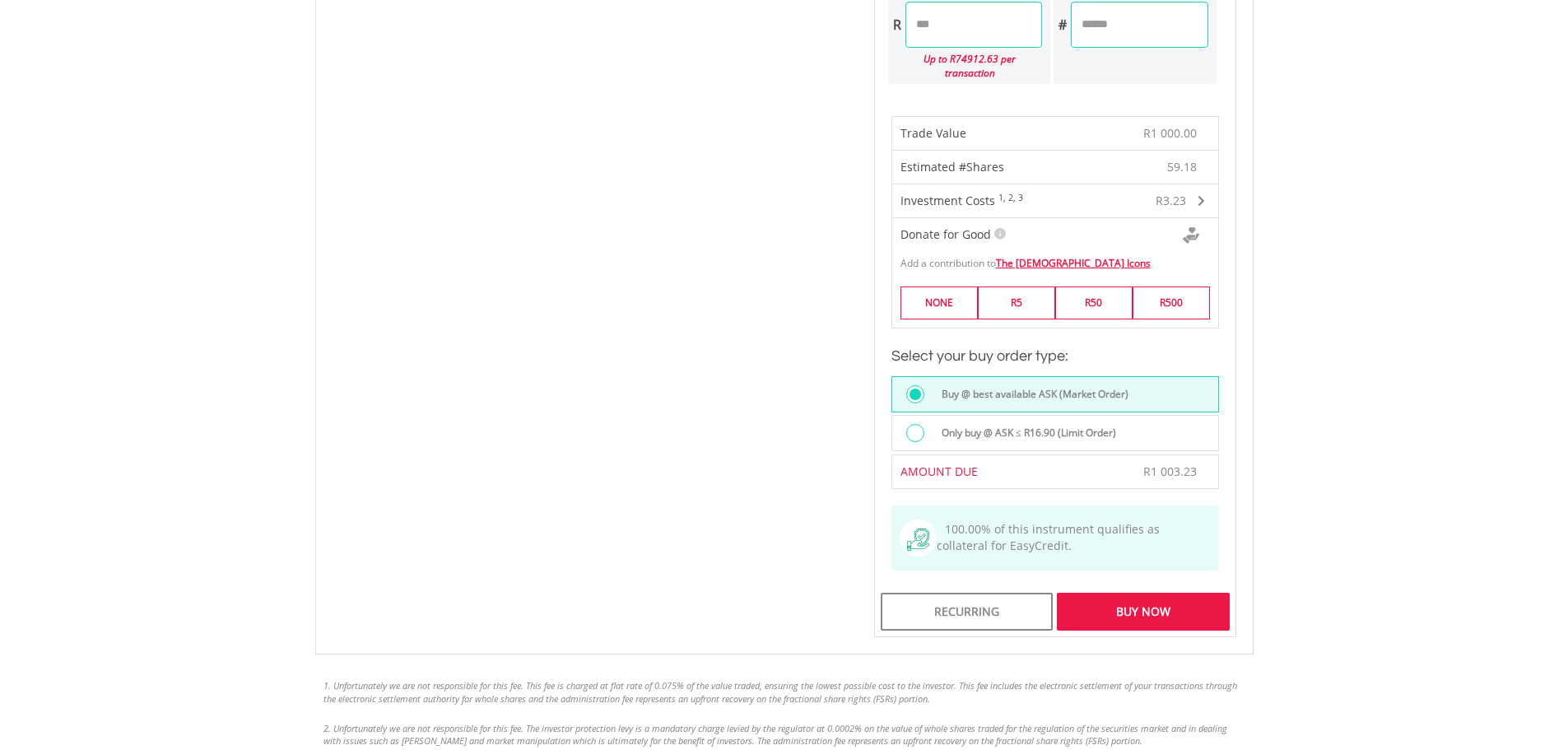
scroll to position [988, 0]
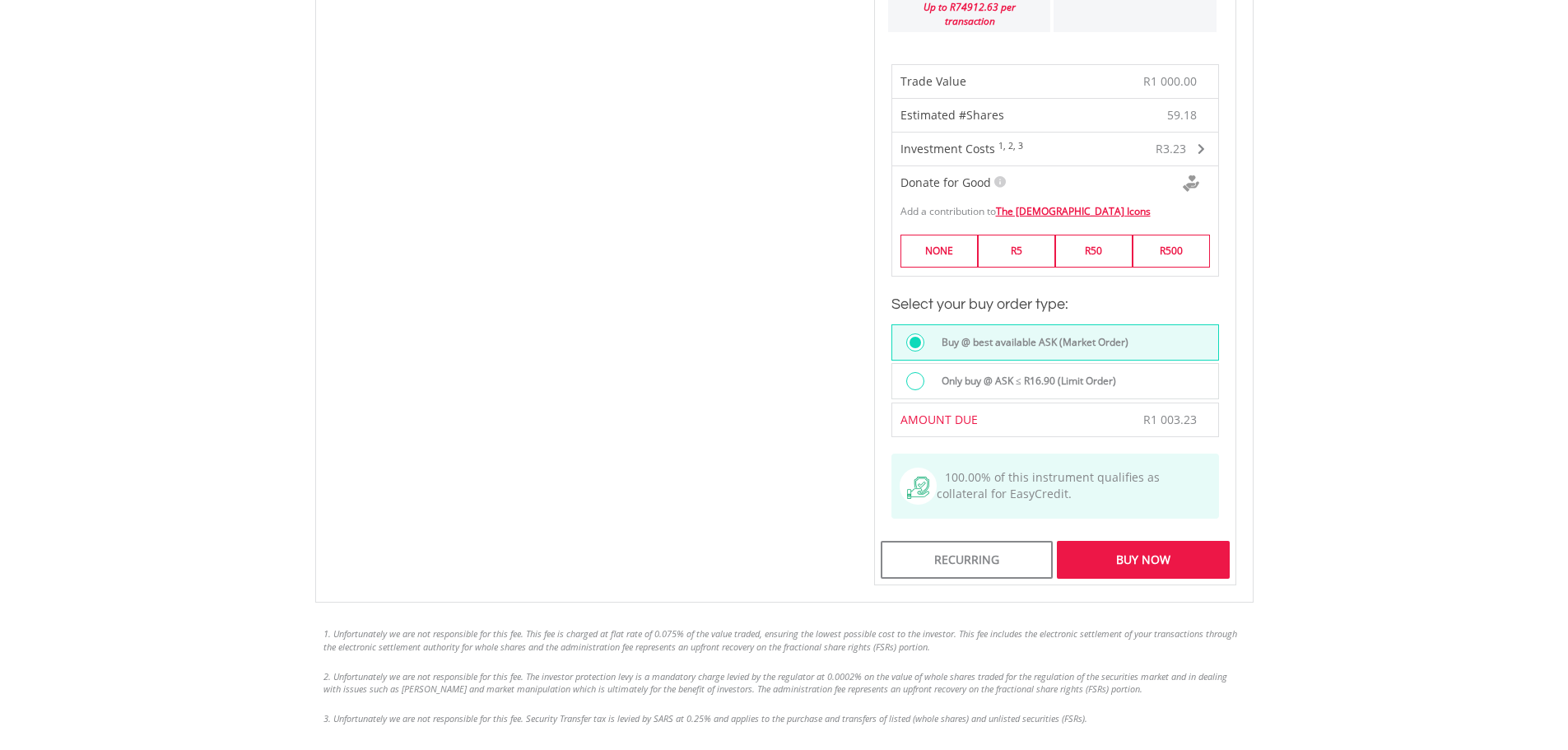
click at [1033, 372] on label "Only buy @ ASK ≤ R16.90 (Limit Order)" at bounding box center [1023, 381] width 184 height 18
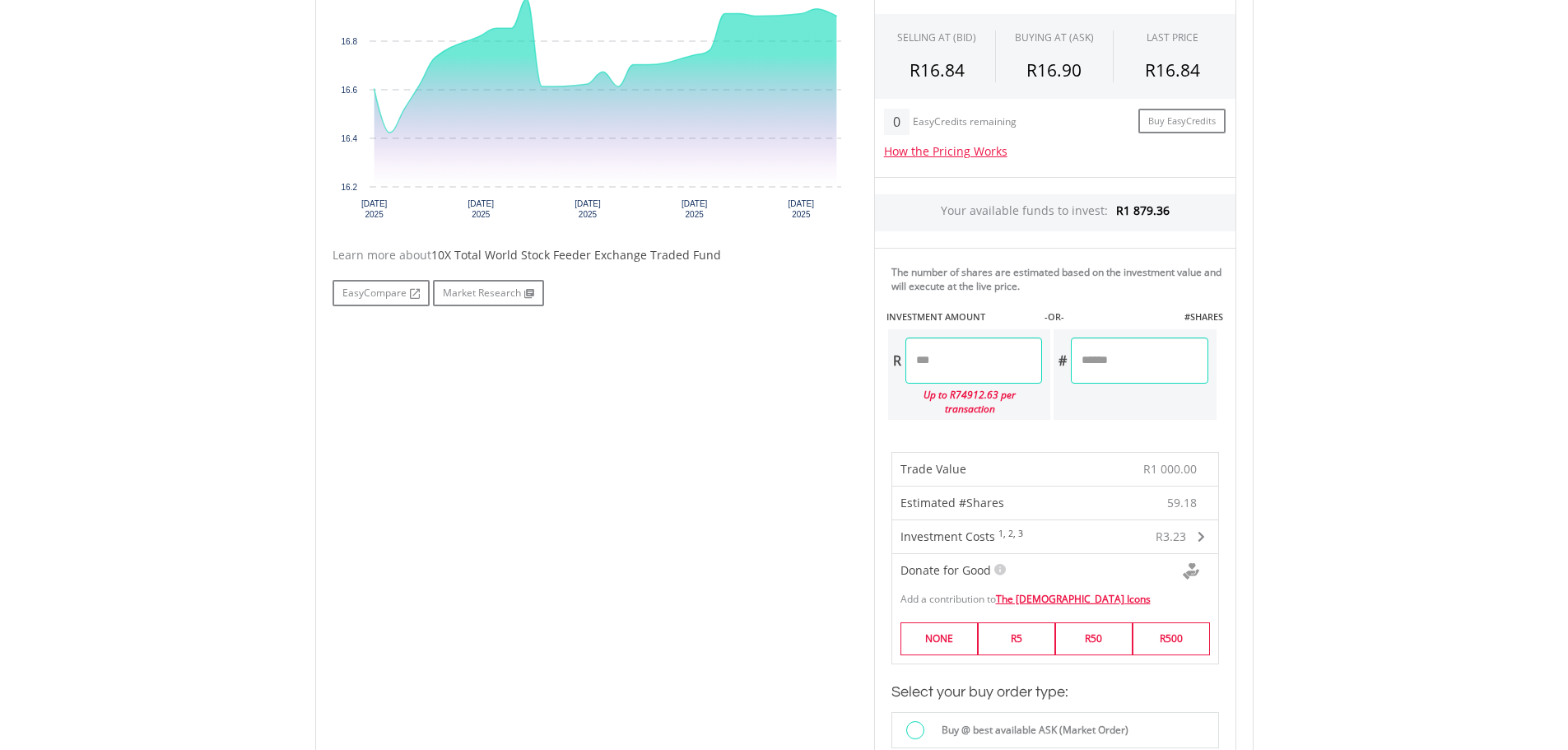
scroll to position [576, 0]
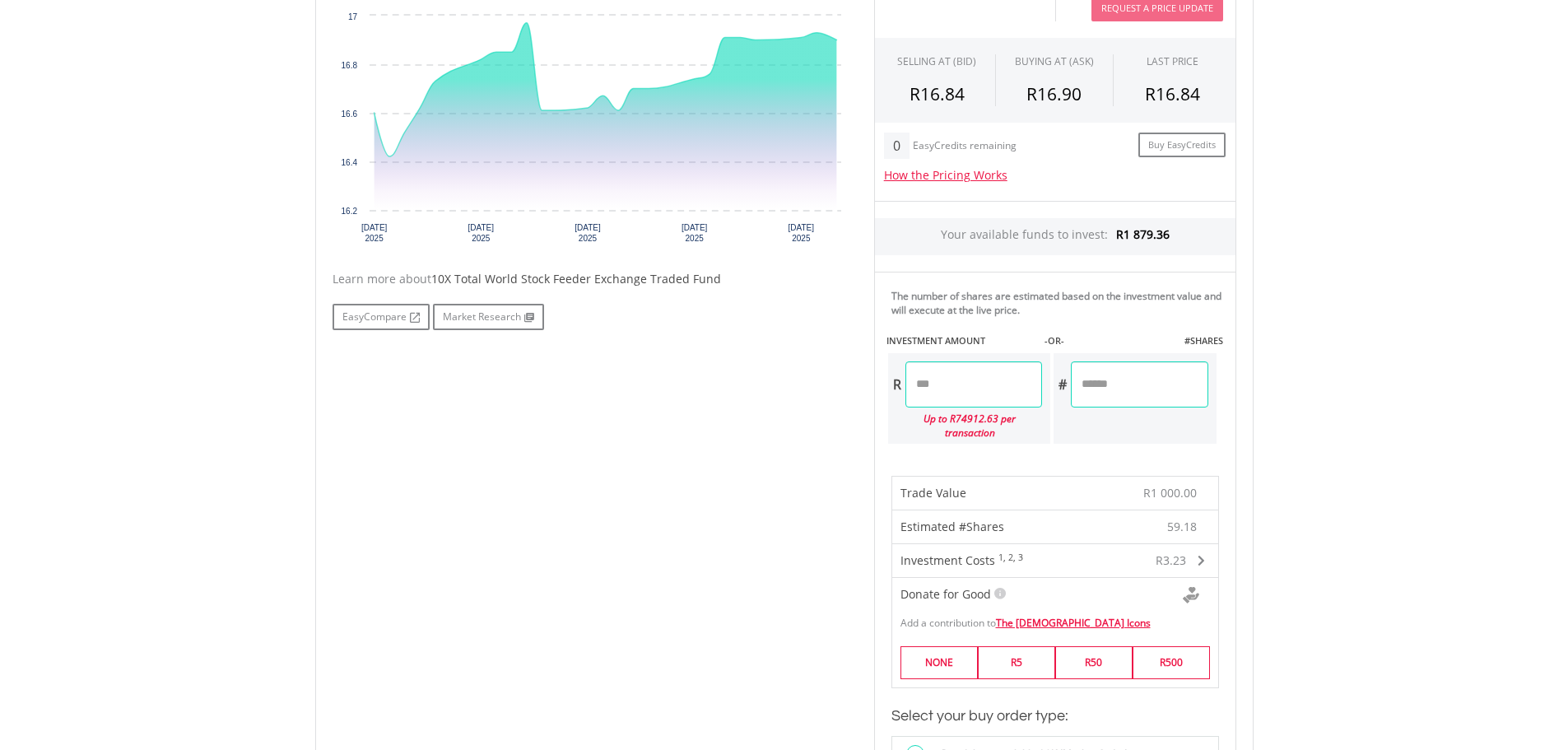
drag, startPoint x: 965, startPoint y: 386, endPoint x: 912, endPoint y: 393, distance: 53.5
click at [912, 393] on input "*******" at bounding box center [974, 385] width 137 height 46
click at [1004, 394] on input "*******" at bounding box center [974, 385] width 137 height 46
drag, startPoint x: 1004, startPoint y: 394, endPoint x: 884, endPoint y: 396, distance: 120.0
click at [884, 396] on div "The number of shares are estimated based on the investment value and will execu…" at bounding box center [1056, 364] width 363 height 185
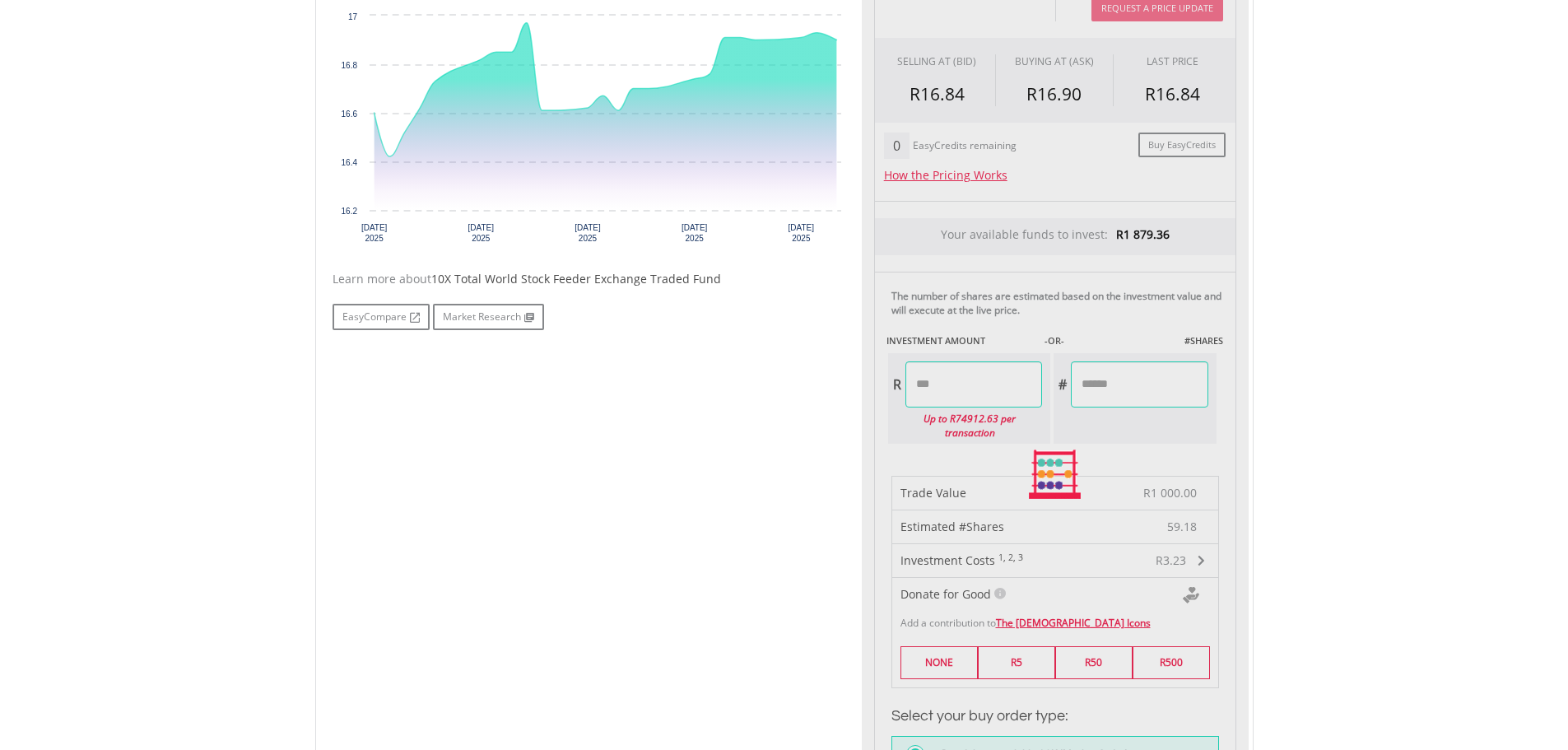
type input "****"
type input "******"
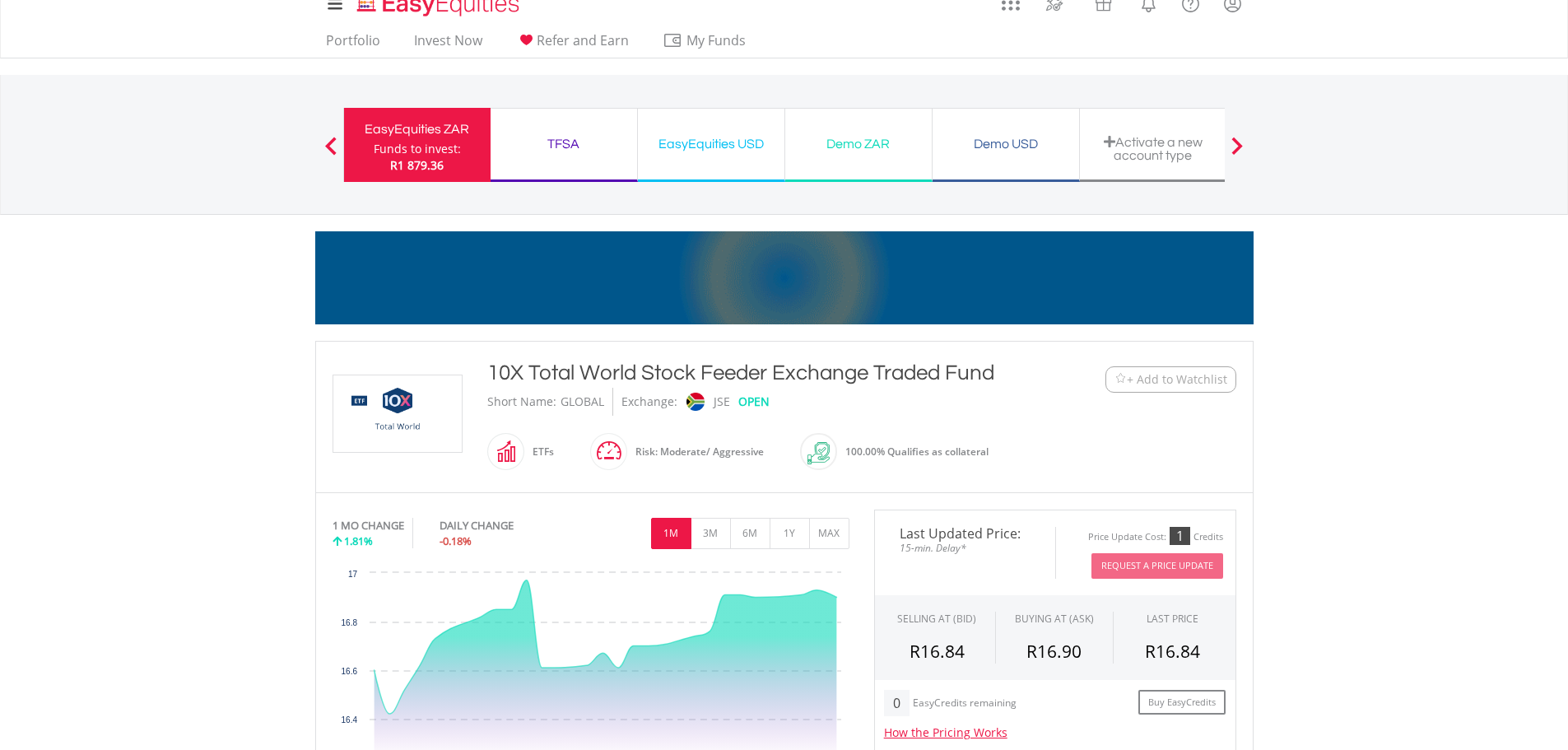
scroll to position [0, 0]
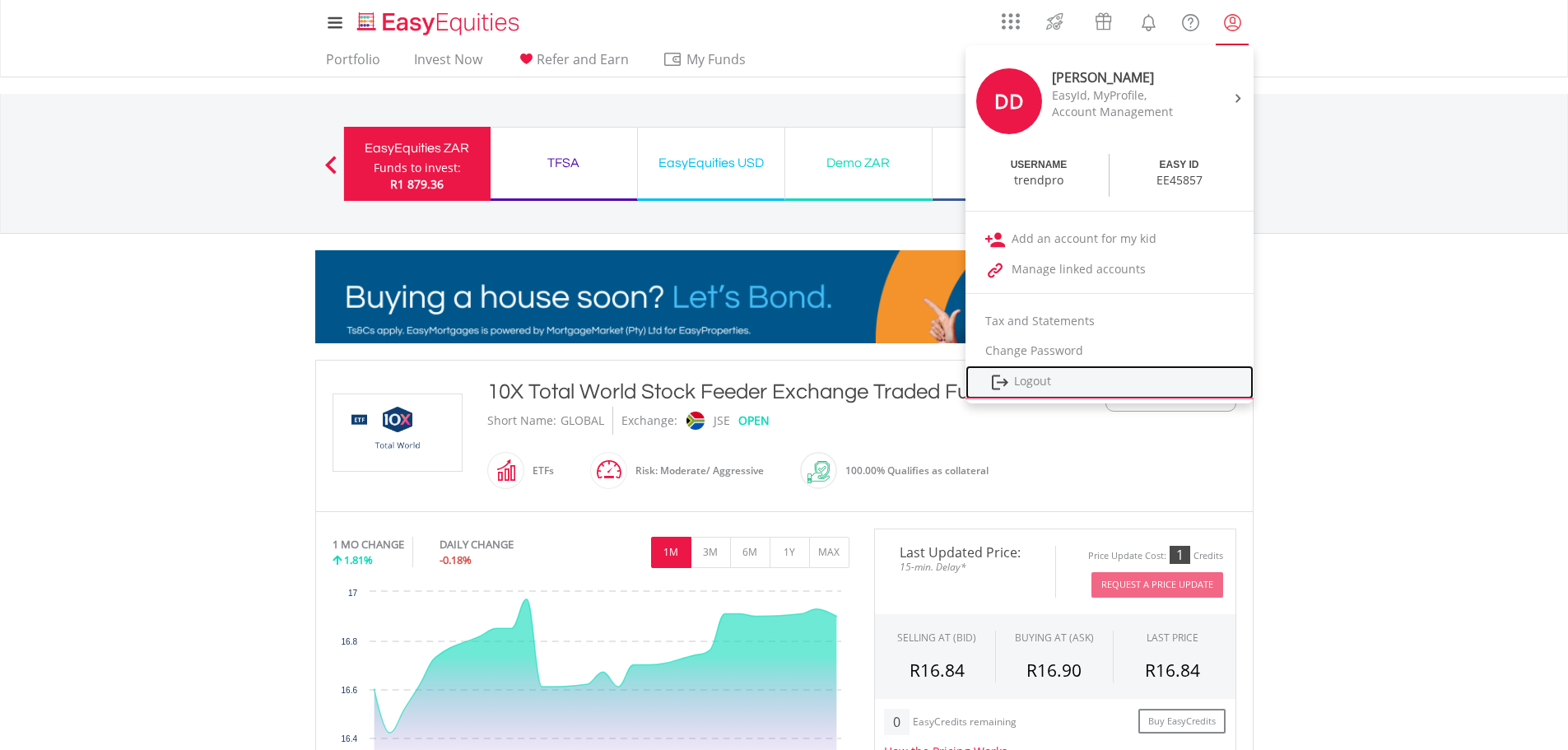
click at [1023, 386] on link "Logout" at bounding box center [1109, 382] width 288 height 34
